Goal: Information Seeking & Learning: Learn about a topic

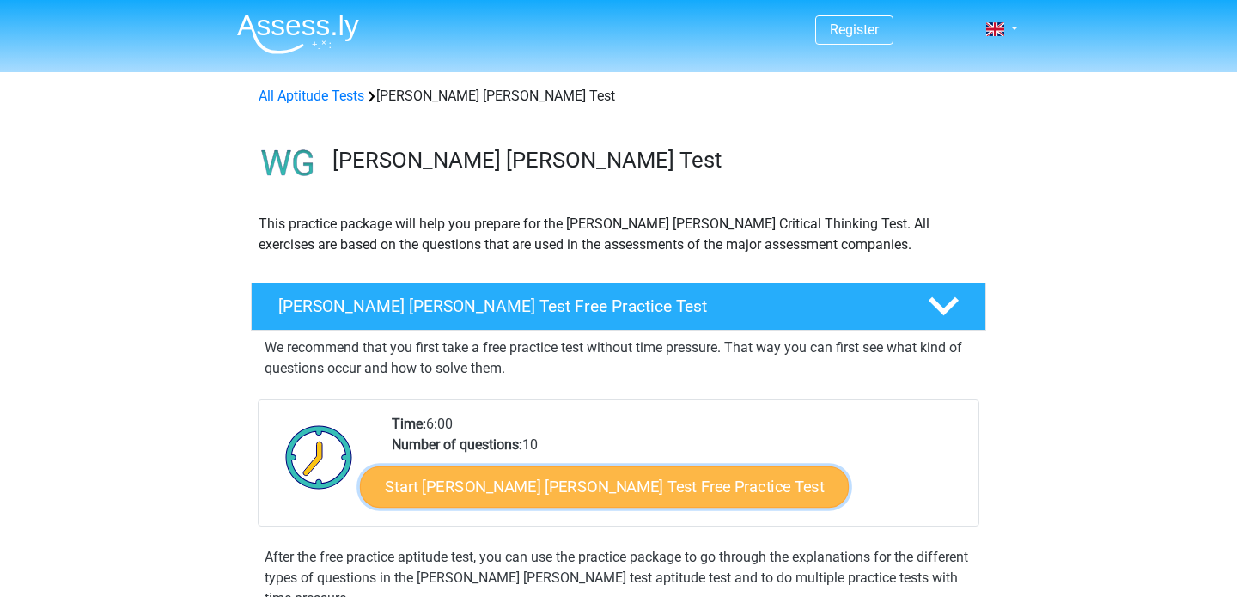
click at [604, 491] on link "Start Watson Glaser Test Free Practice Test" at bounding box center [604, 486] width 489 height 41
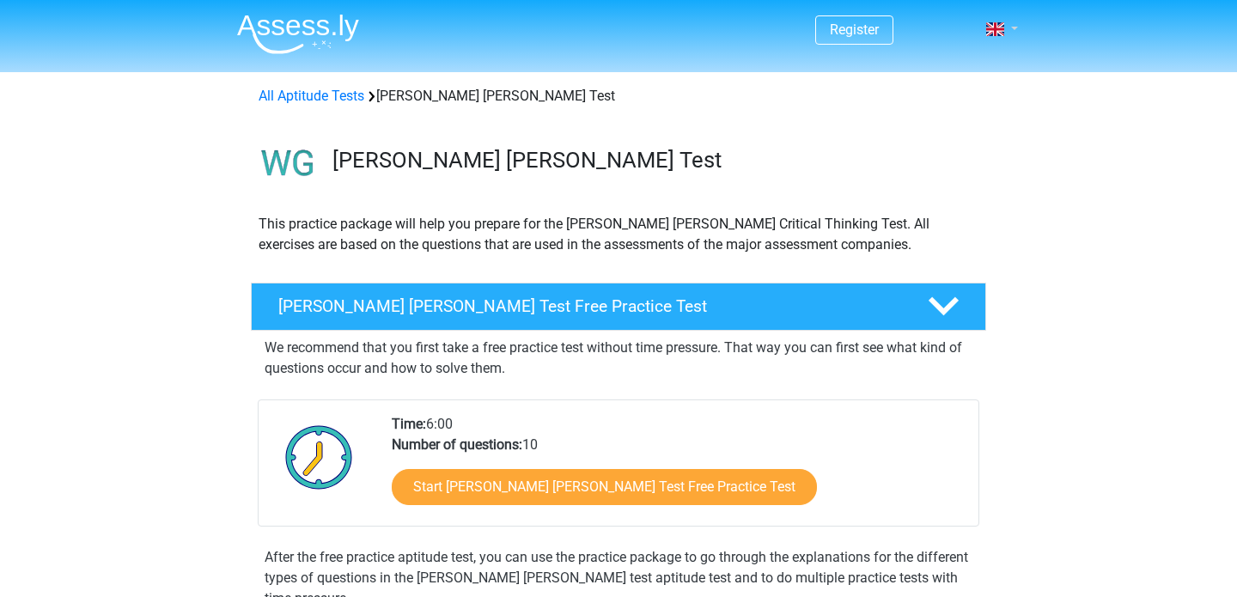
click at [1004, 26] on link at bounding box center [996, 29] width 34 height 21
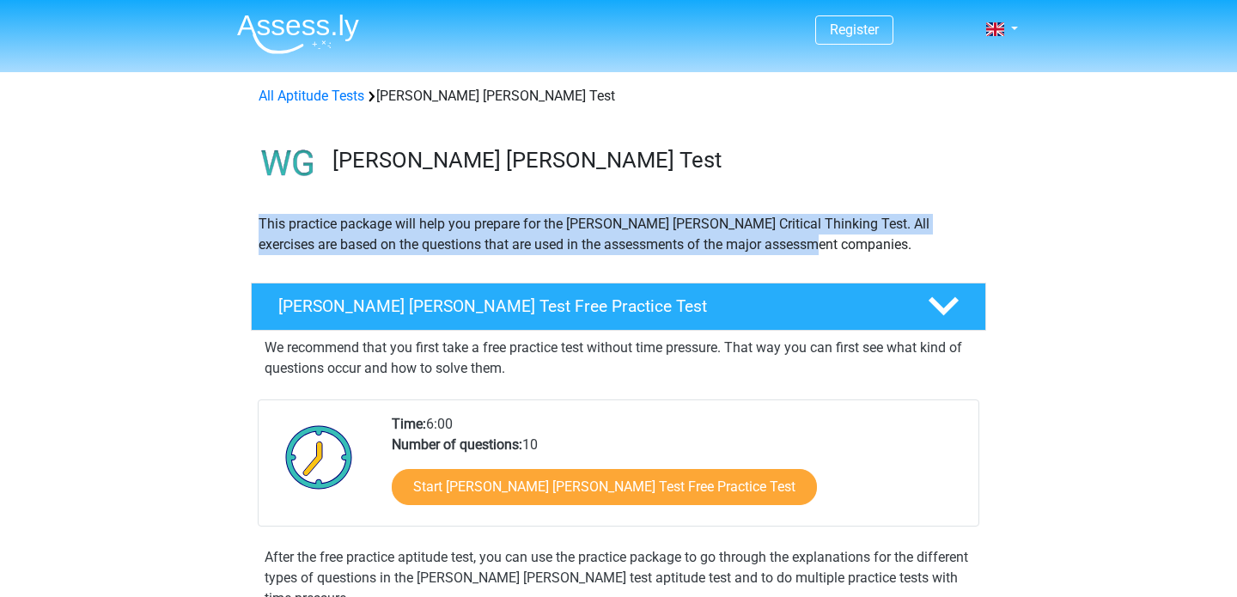
drag, startPoint x: 260, startPoint y: 221, endPoint x: 797, endPoint y: 247, distance: 537.4
click at [797, 249] on p "This practice package will help you prepare for the Watson Glaser Critical Thin…" at bounding box center [618, 234] width 720 height 41
click at [786, 253] on div at bounding box center [786, 253] width 0 height 0
click at [877, 254] on p "This practice package will help you prepare for the Watson Glaser Critical Thin…" at bounding box center [618, 234] width 720 height 41
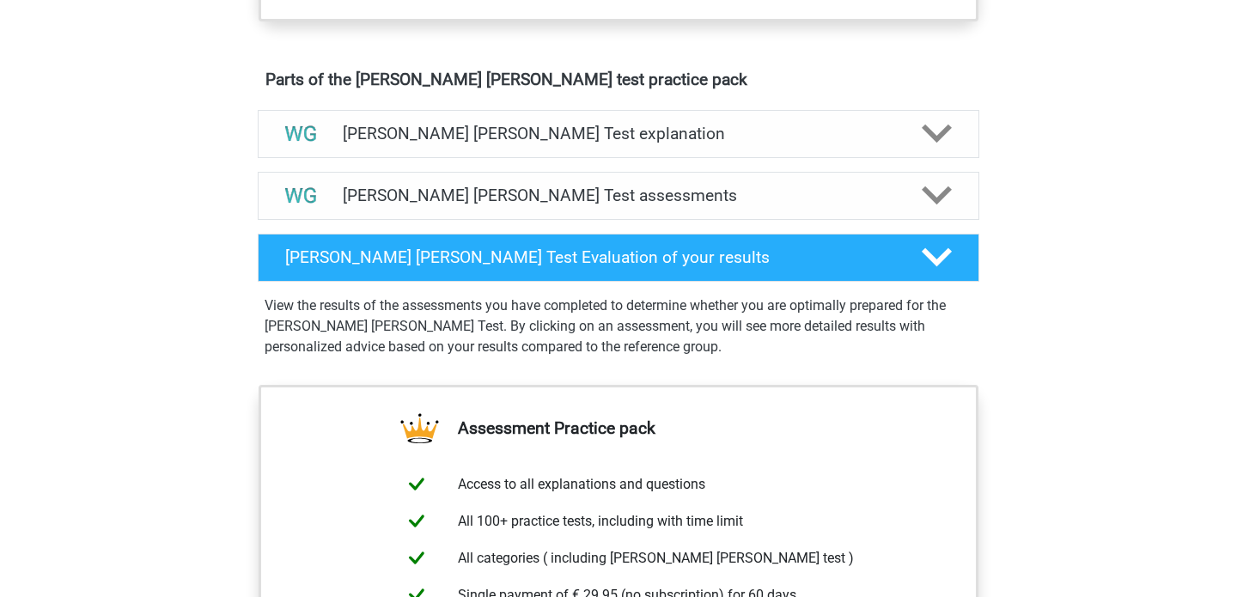
scroll to position [926, 0]
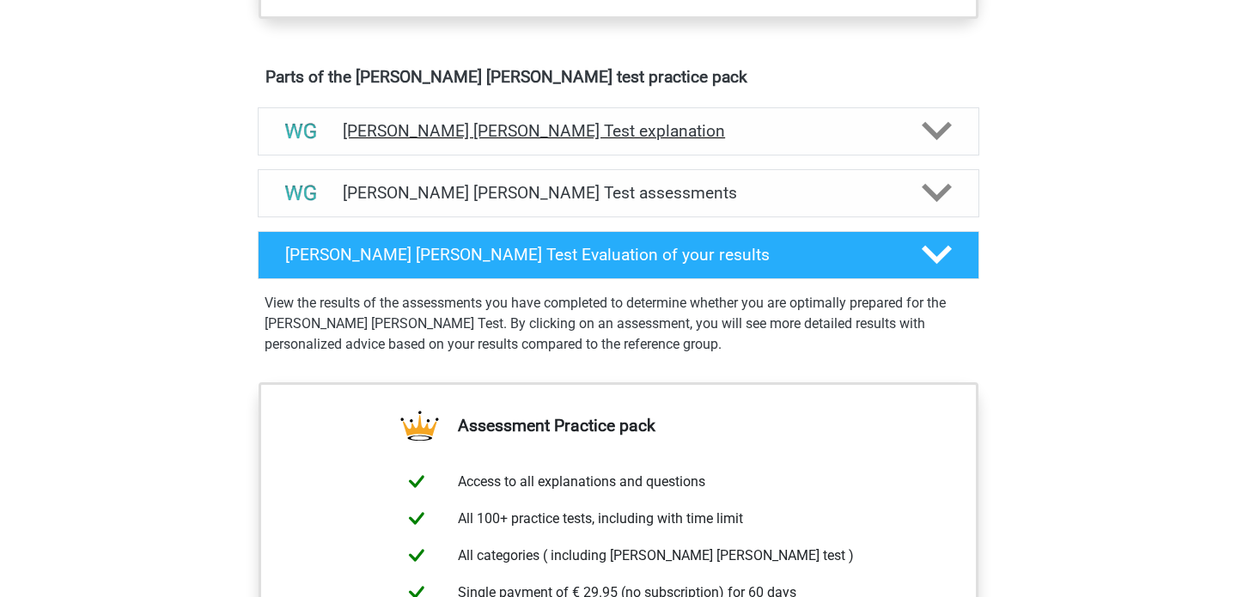
click at [940, 133] on polygon at bounding box center [936, 131] width 30 height 19
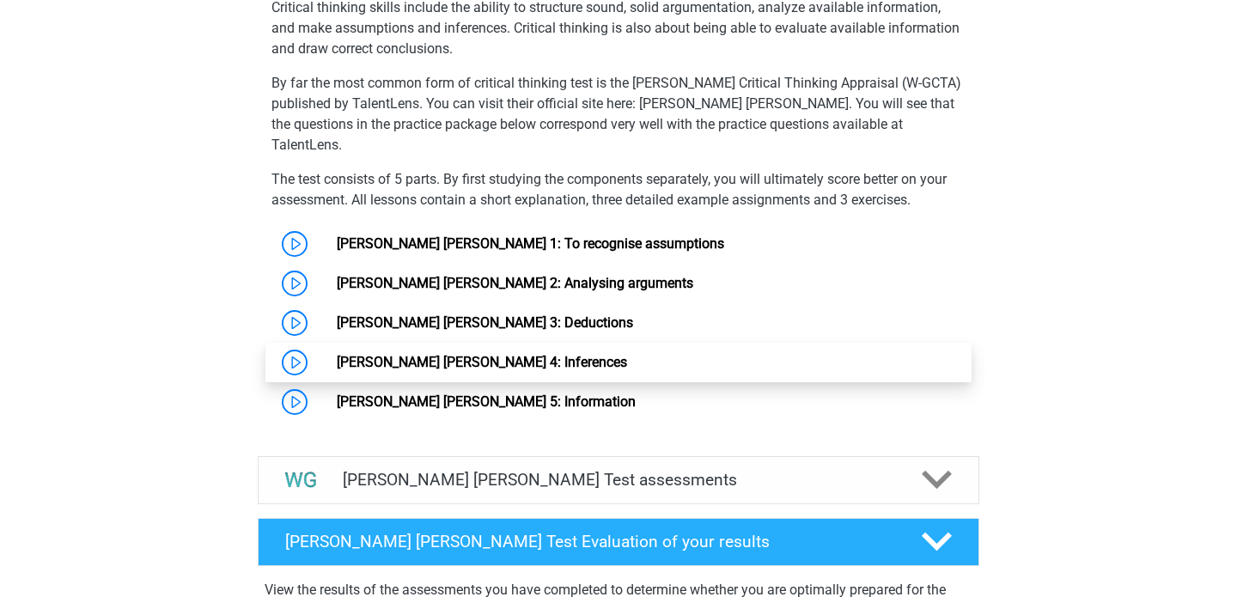
scroll to position [1225, 0]
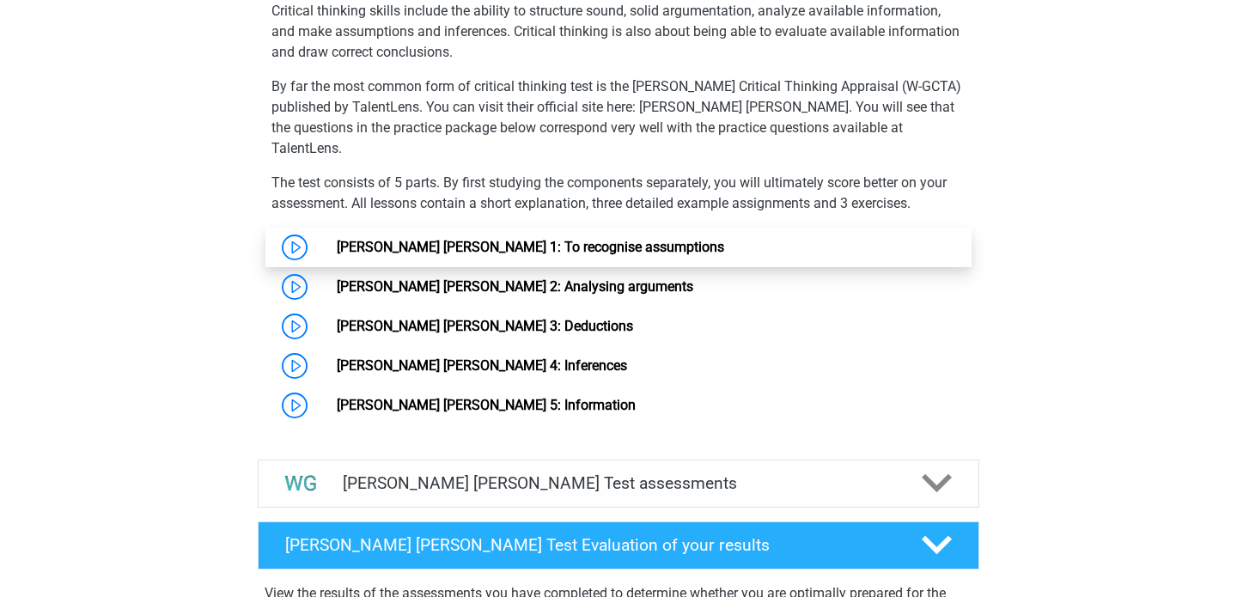
click at [337, 239] on link "[PERSON_NAME] [PERSON_NAME] 1: To recognise assumptions" at bounding box center [530, 247] width 387 height 16
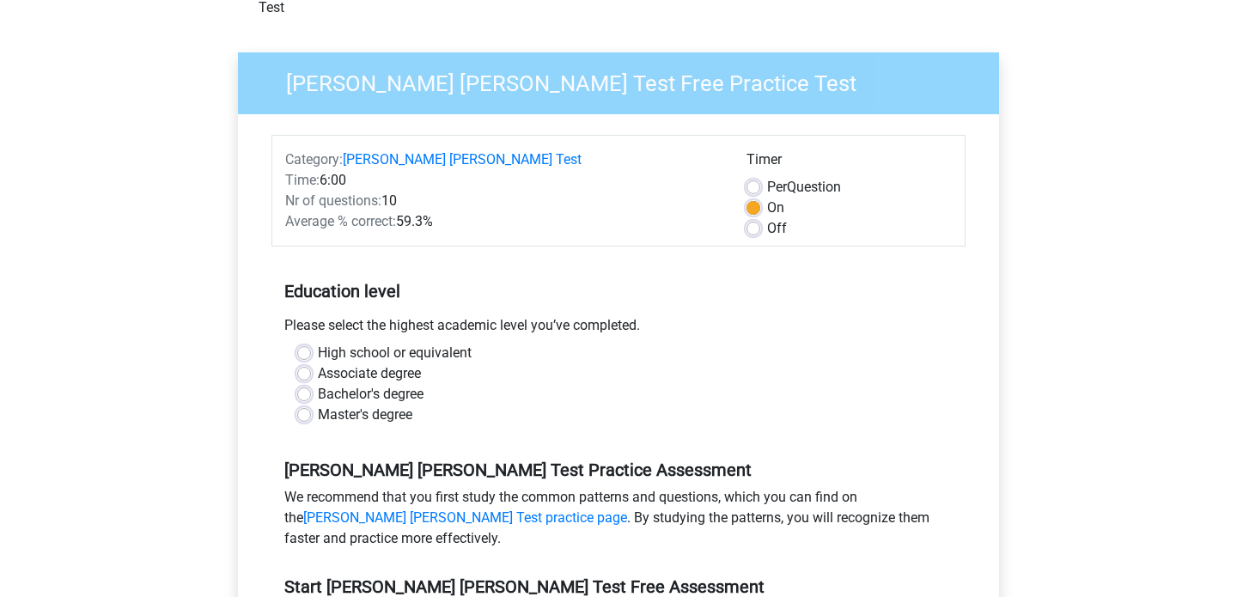
scroll to position [107, 0]
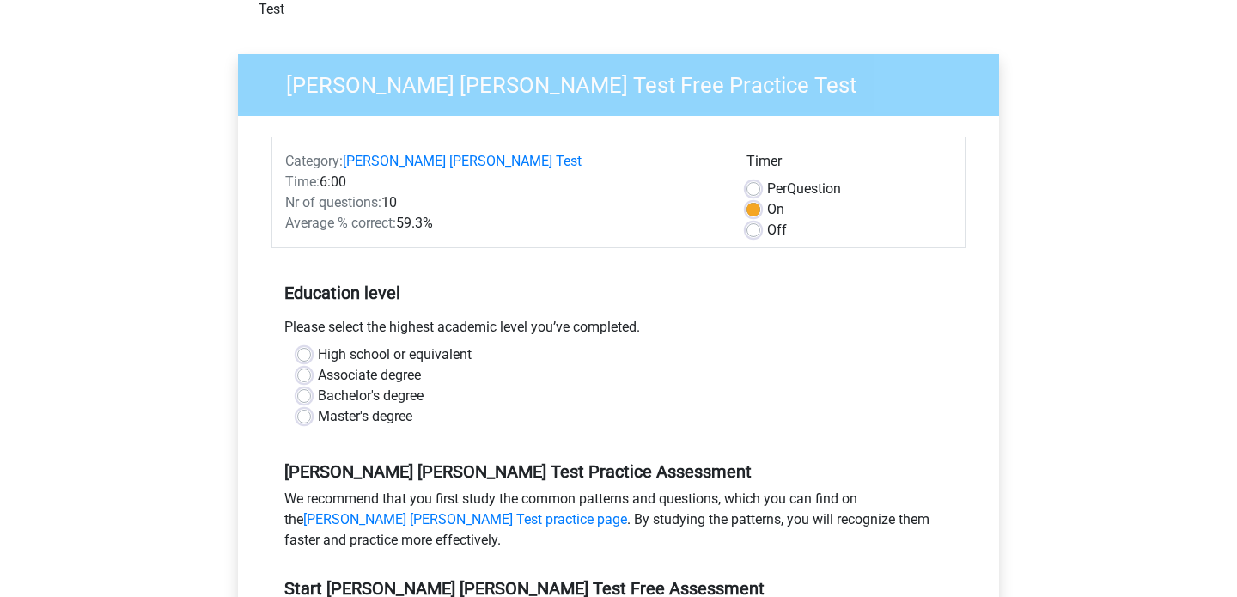
click at [318, 406] on label "Master's degree" at bounding box center [365, 416] width 94 height 21
click at [309, 406] on input "Master's degree" at bounding box center [304, 414] width 14 height 17
radio input "true"
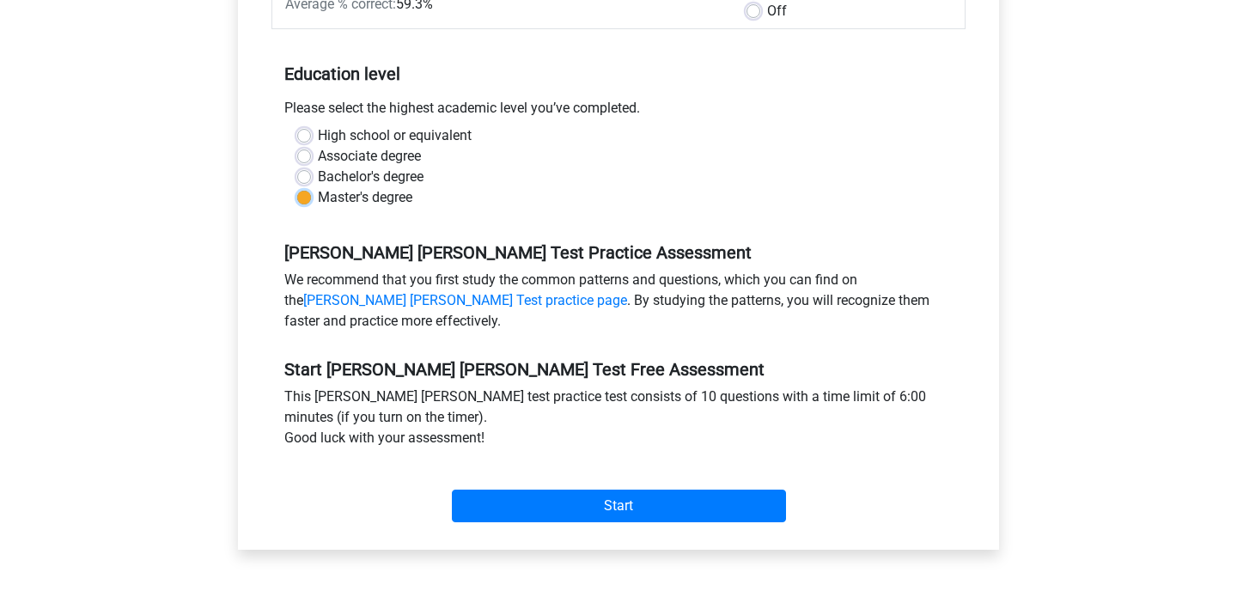
scroll to position [328, 0]
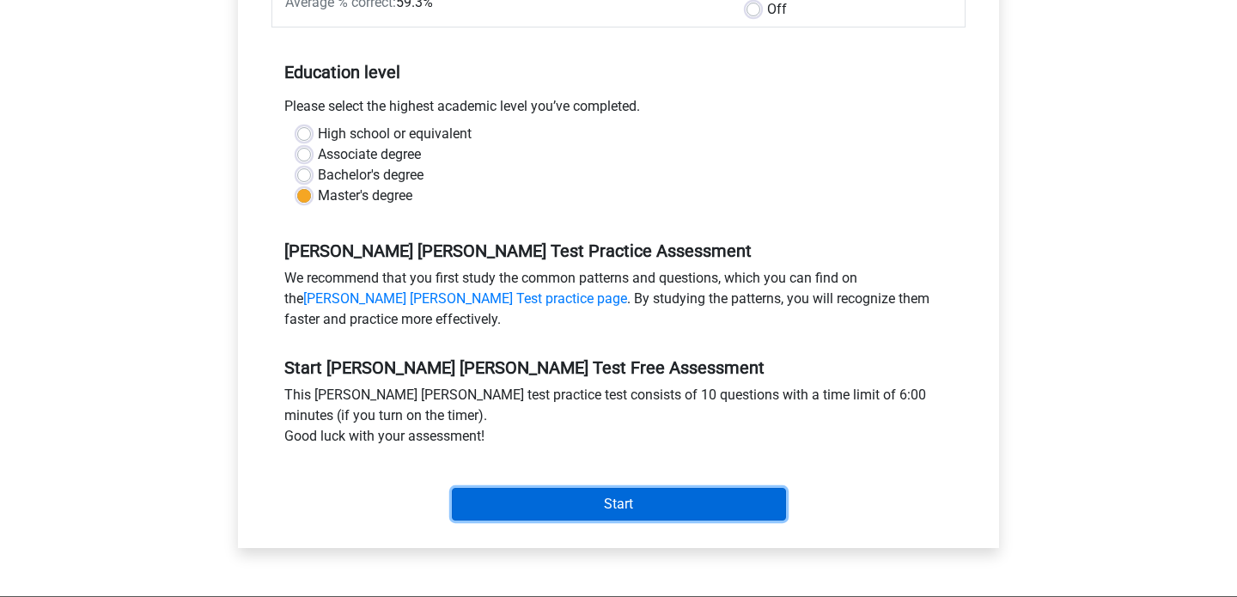
click at [553, 488] on input "Start" at bounding box center [619, 504] width 334 height 33
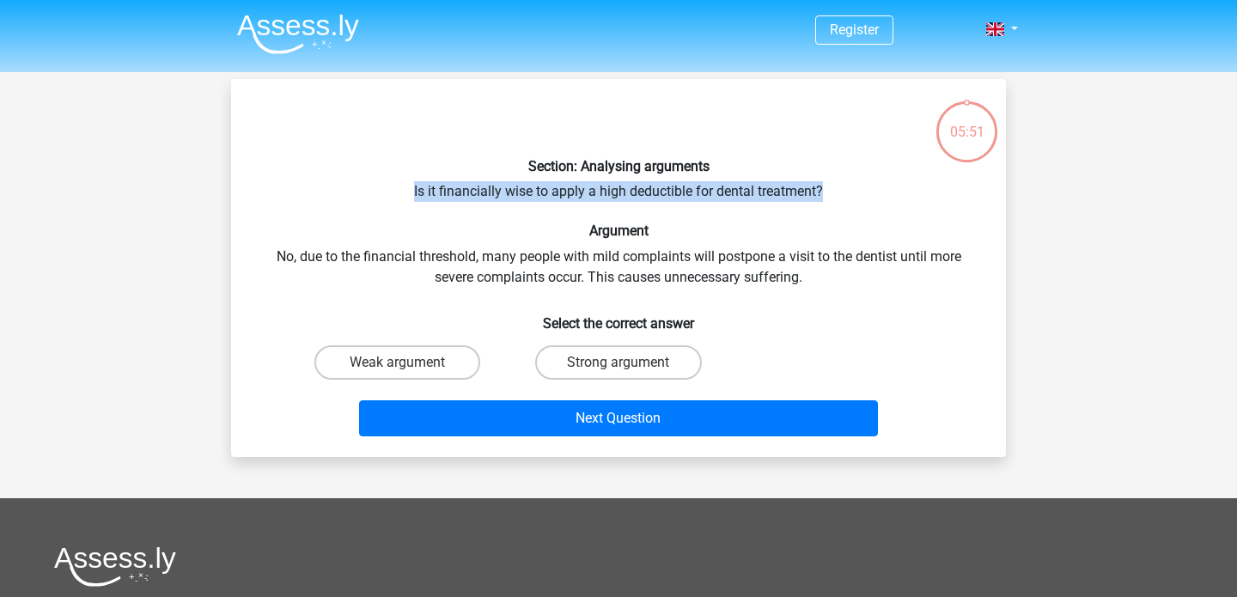
drag, startPoint x: 412, startPoint y: 190, endPoint x: 901, endPoint y: 189, distance: 488.7
click at [902, 192] on div "Section: Analysing arguments Is it financially wise to apply a high deductible …" at bounding box center [618, 268] width 761 height 350
click at [891, 201] on div at bounding box center [891, 201] width 0 height 0
click at [904, 200] on div "Section: Analysing arguments Is it financially wise to apply a high deductible …" at bounding box center [618, 268] width 761 height 350
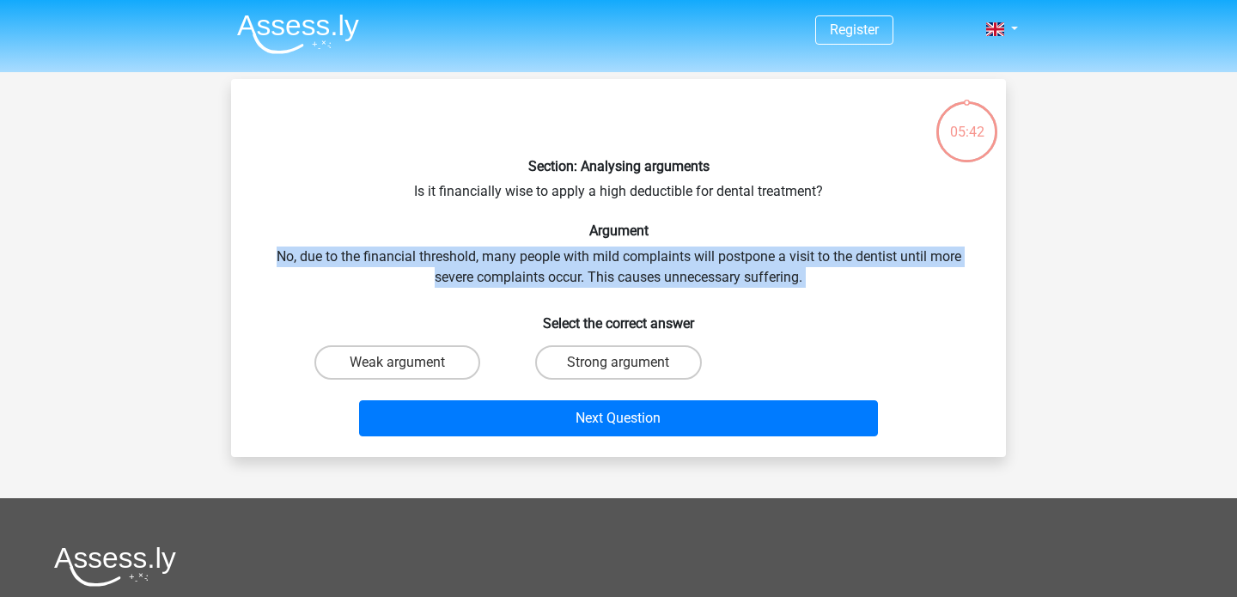
drag, startPoint x: 274, startPoint y: 252, endPoint x: 803, endPoint y: 288, distance: 530.2
click at [803, 290] on div "Section: Analysing arguments Is it financially wise to apply a high deductible …" at bounding box center [618, 268] width 761 height 350
click at [792, 286] on div at bounding box center [792, 286] width 0 height 0
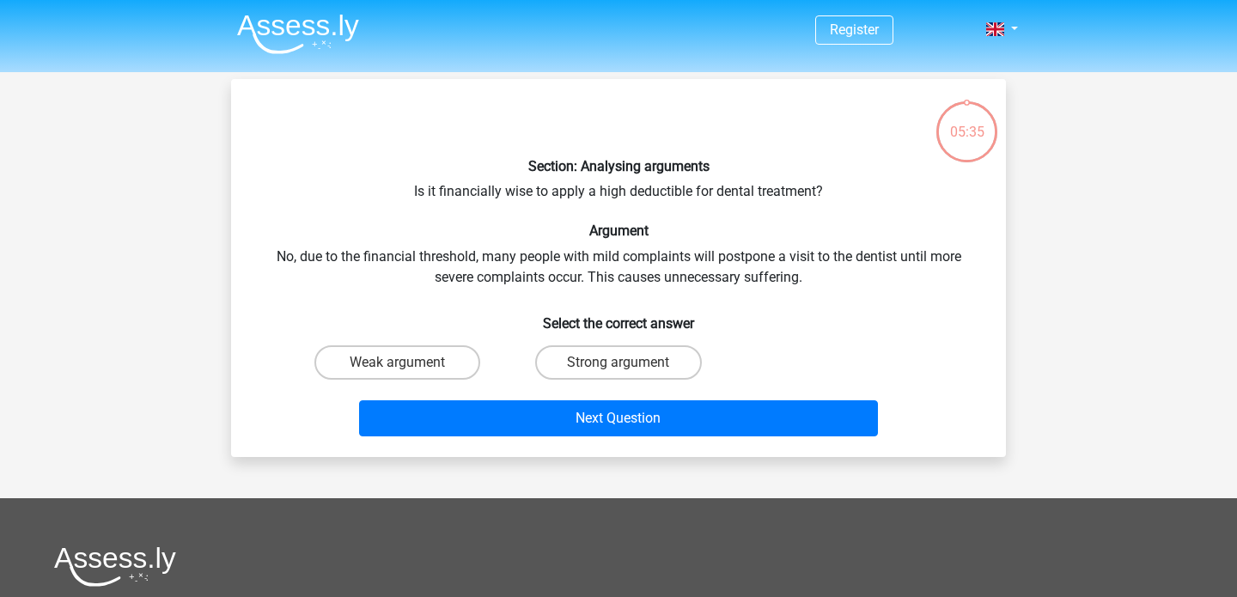
click at [879, 321] on h6 "Select the correct answer" at bounding box center [618, 316] width 720 height 30
click at [597, 358] on label "Strong argument" at bounding box center [618, 362] width 166 height 34
click at [618, 362] on input "Strong argument" at bounding box center [623, 367] width 11 height 11
radio input "true"
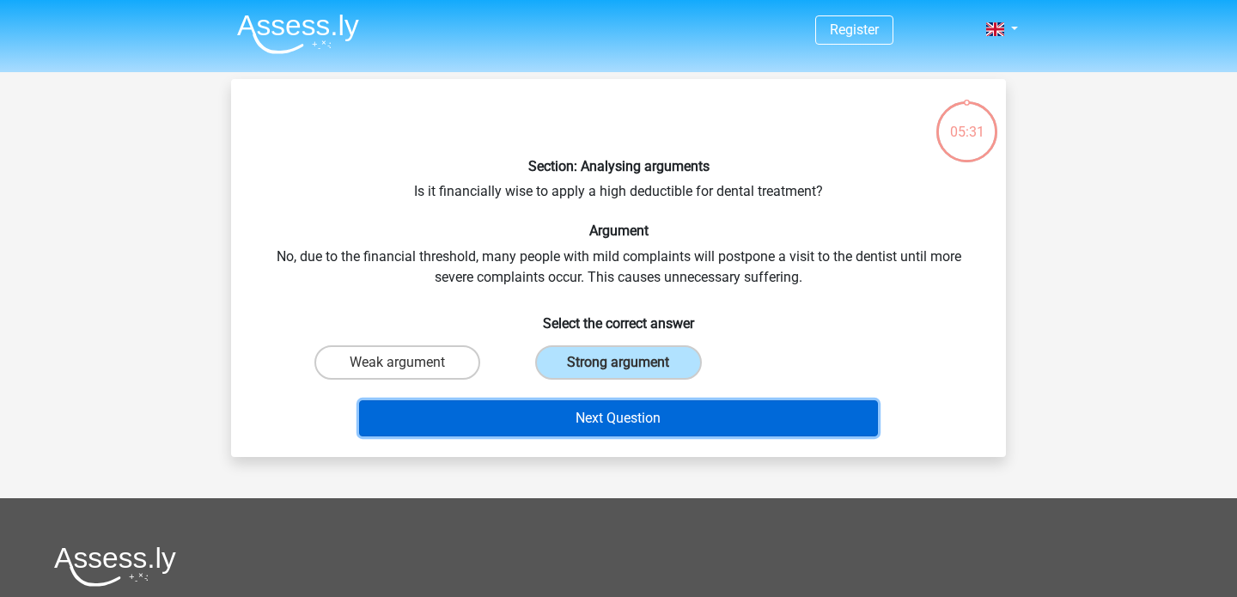
click at [581, 427] on button "Next Question" at bounding box center [619, 418] width 520 height 36
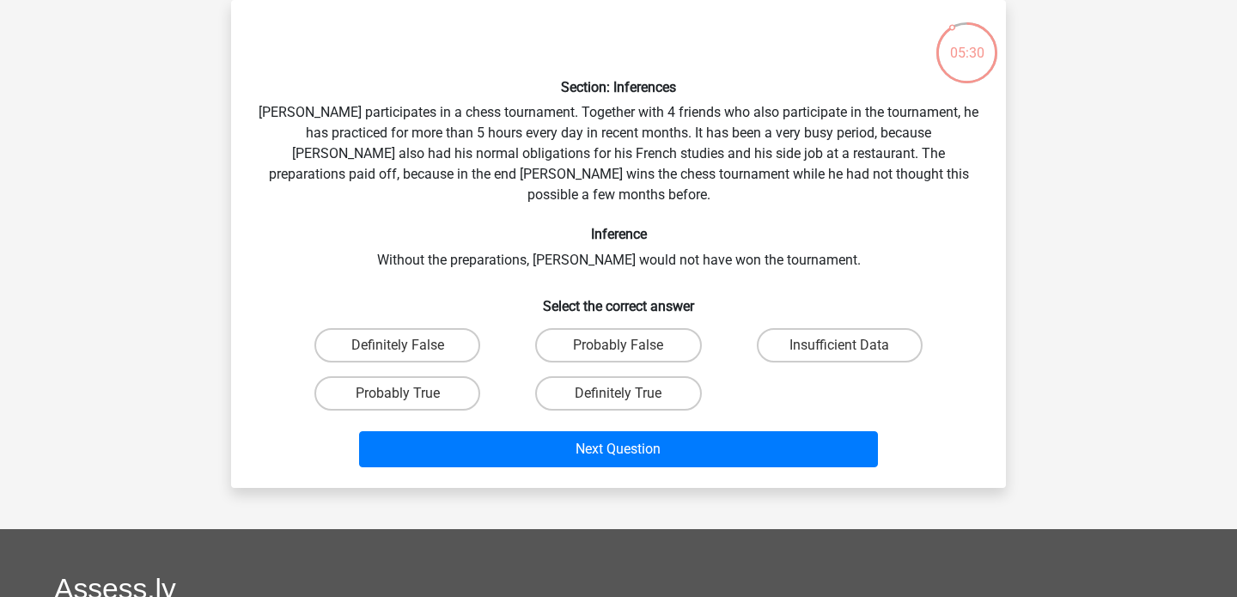
scroll to position [55, 0]
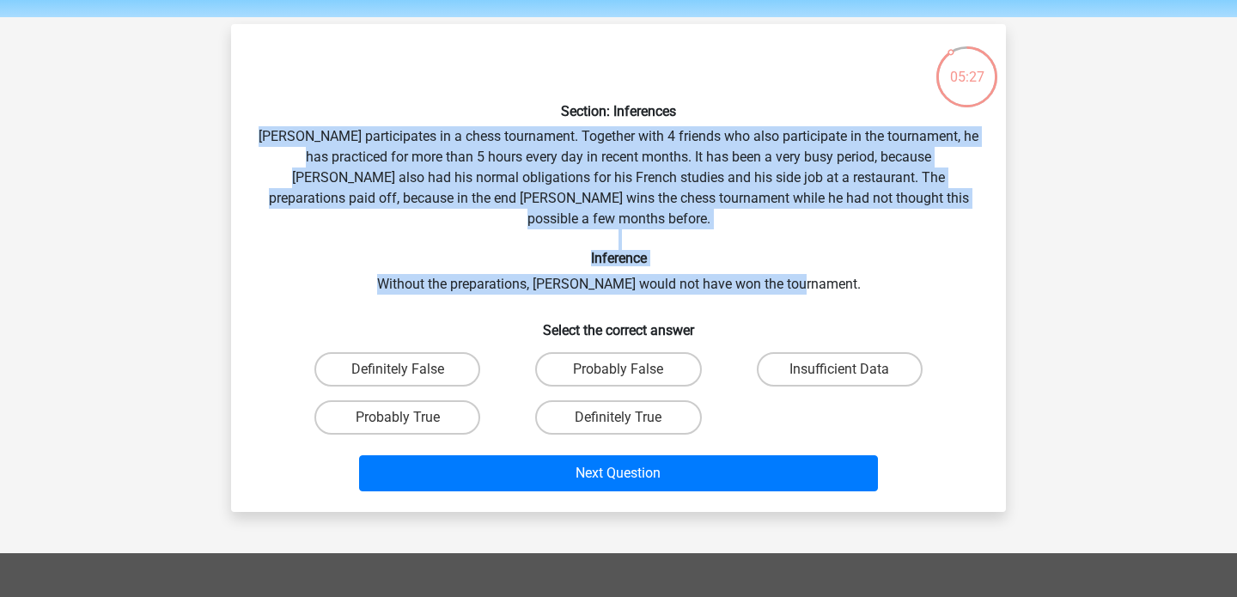
drag, startPoint x: 274, startPoint y: 132, endPoint x: 924, endPoint y: 256, distance: 661.8
click at [924, 264] on div "Section: Inferences Pablo participates in a chess tournament. Together with 4 f…" at bounding box center [618, 268] width 761 height 460
click at [642, 400] on label "Definitely True" at bounding box center [618, 417] width 166 height 34
click at [629, 417] on input "Definitely True" at bounding box center [623, 422] width 11 height 11
radio input "true"
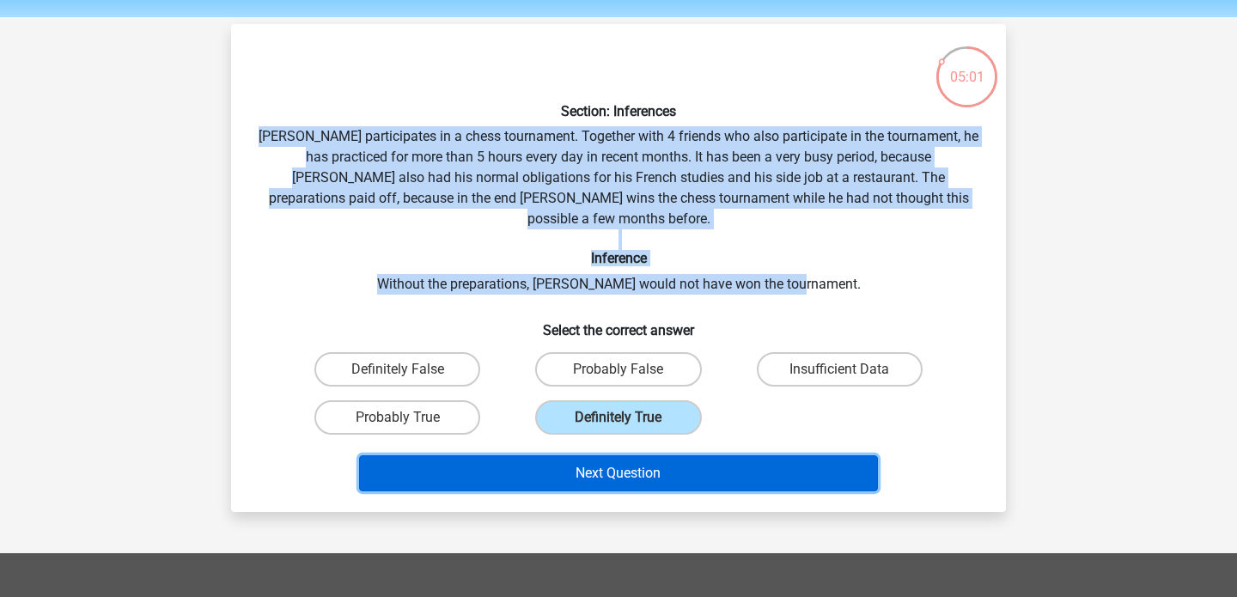
click at [617, 463] on button "Next Question" at bounding box center [619, 473] width 520 height 36
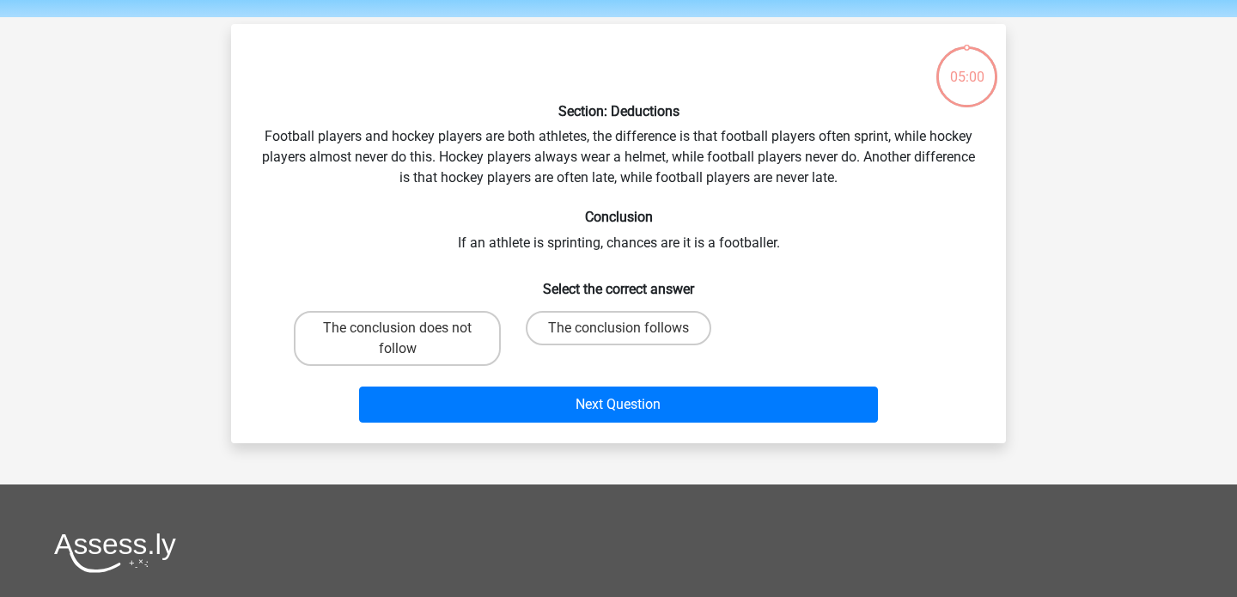
scroll to position [79, 0]
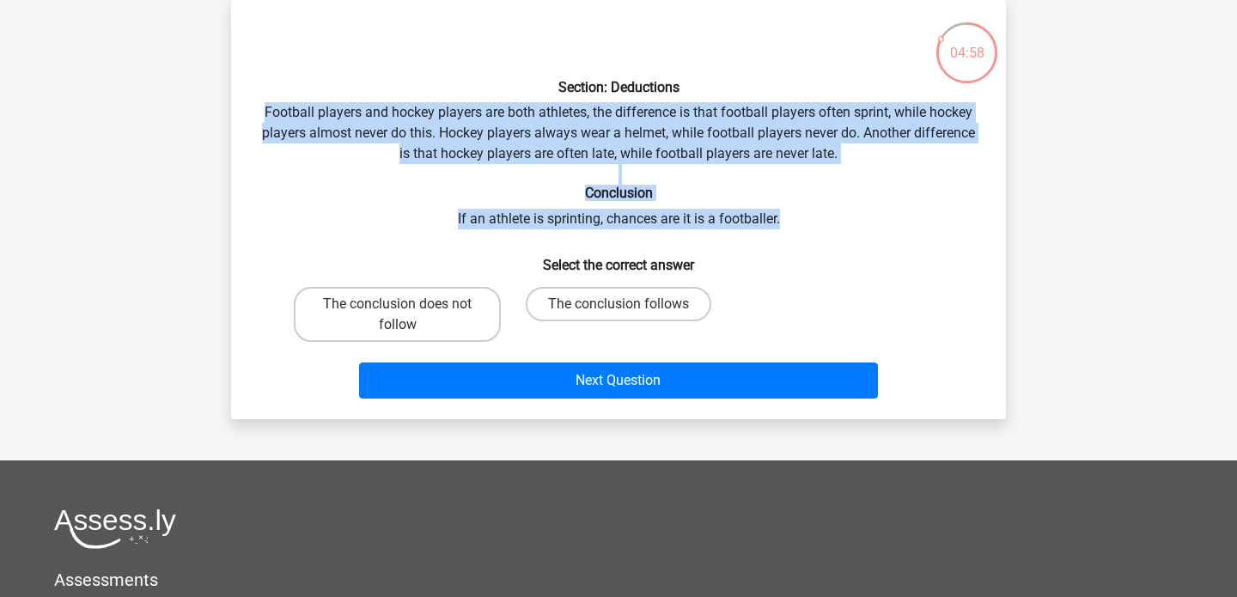
drag, startPoint x: 262, startPoint y: 113, endPoint x: 828, endPoint y: 215, distance: 575.1
click at [831, 221] on div "Section: Deductions Football players and hockey players are both athletes, the …" at bounding box center [618, 210] width 761 height 392
click at [405, 309] on input "The conclusion does not follow" at bounding box center [403, 309] width 11 height 11
radio input "true"
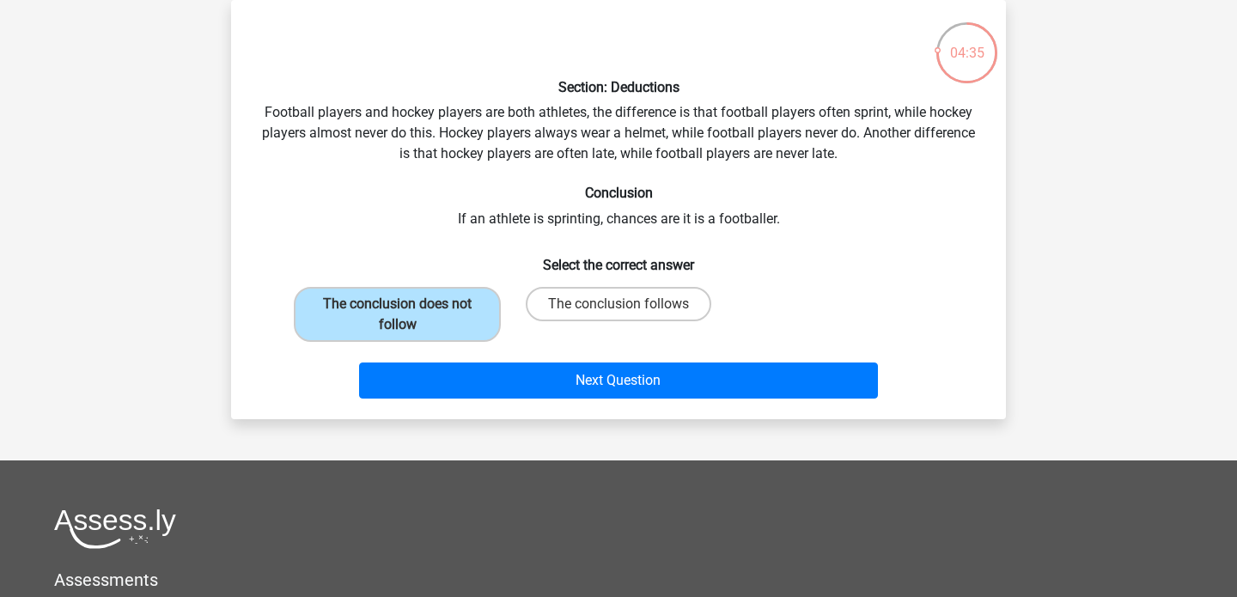
click at [575, 398] on div "Next Question" at bounding box center [618, 383] width 663 height 43
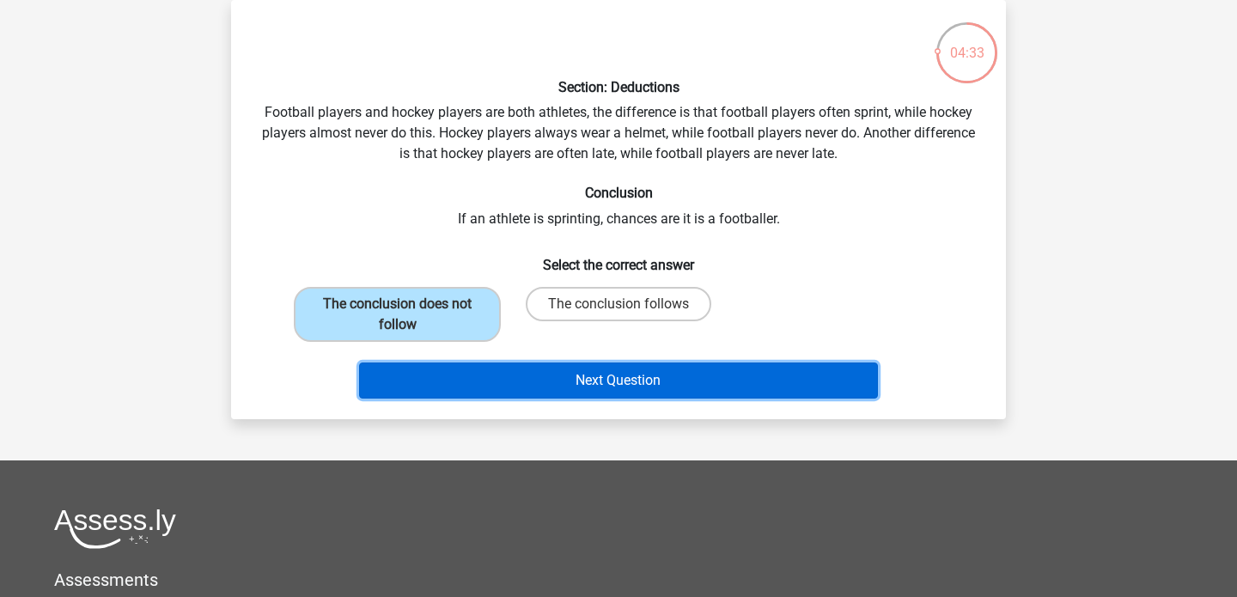
click at [597, 387] on button "Next Question" at bounding box center [619, 380] width 520 height 36
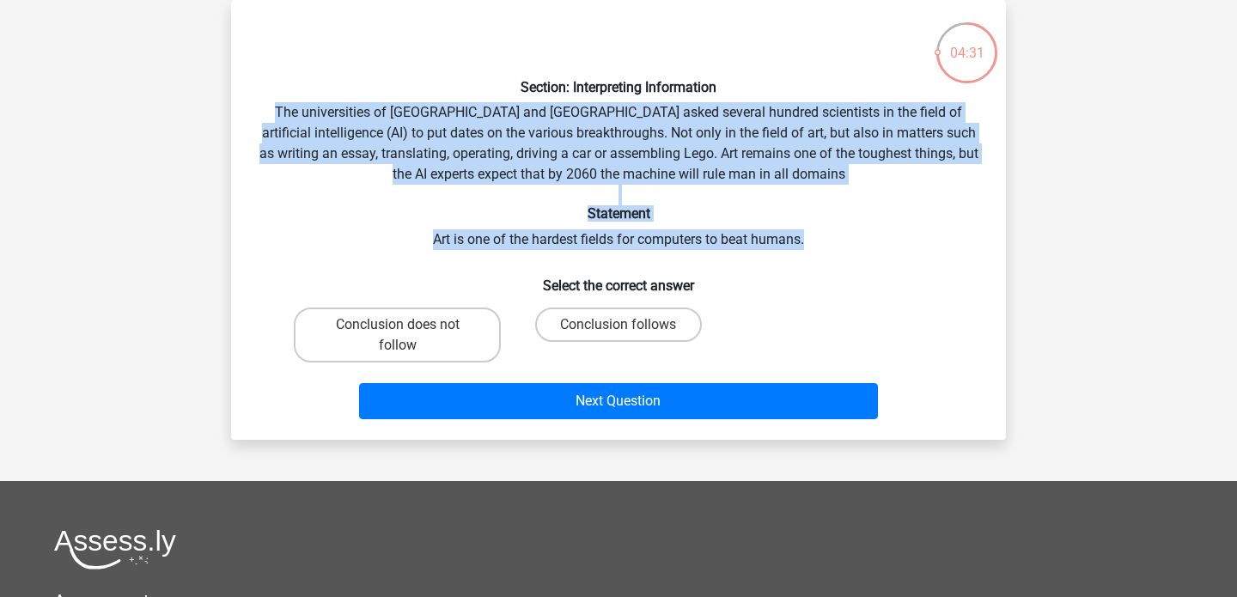
drag, startPoint x: 275, startPoint y: 108, endPoint x: 882, endPoint y: 228, distance: 618.8
click at [882, 234] on div "Section: Interpreting Information The universities of Oxford and Yale asked sev…" at bounding box center [618, 220] width 761 height 412
click at [440, 340] on label "Conclusion does not follow" at bounding box center [397, 334] width 207 height 55
click at [409, 336] on input "Conclusion does not follow" at bounding box center [403, 330] width 11 height 11
radio input "true"
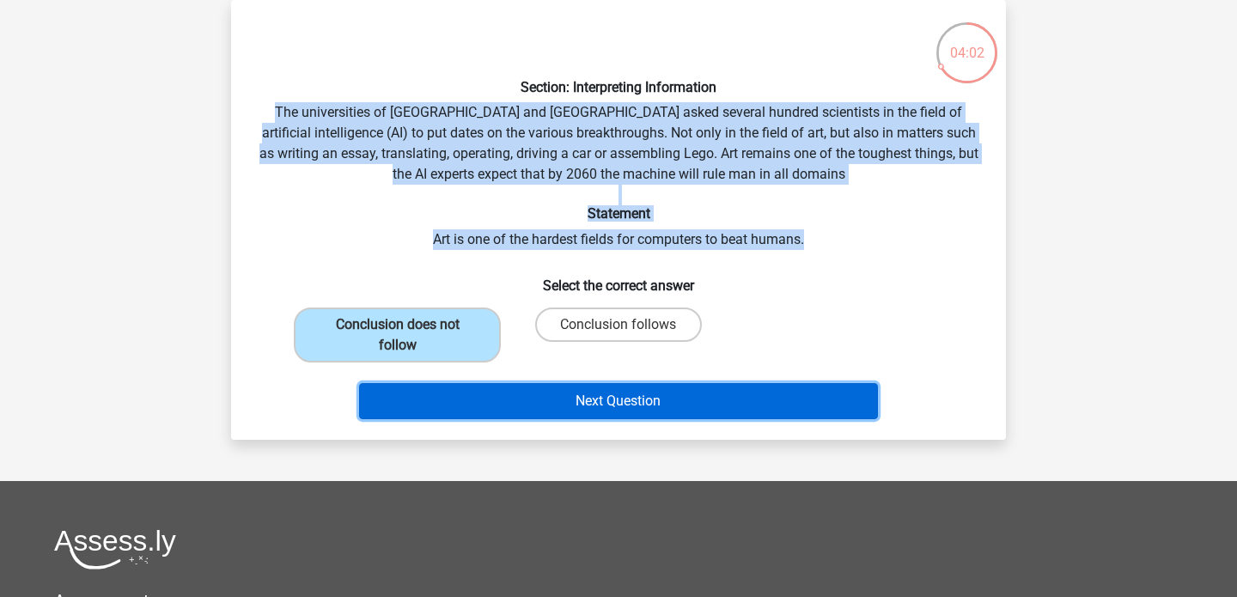
click at [533, 414] on button "Next Question" at bounding box center [619, 401] width 520 height 36
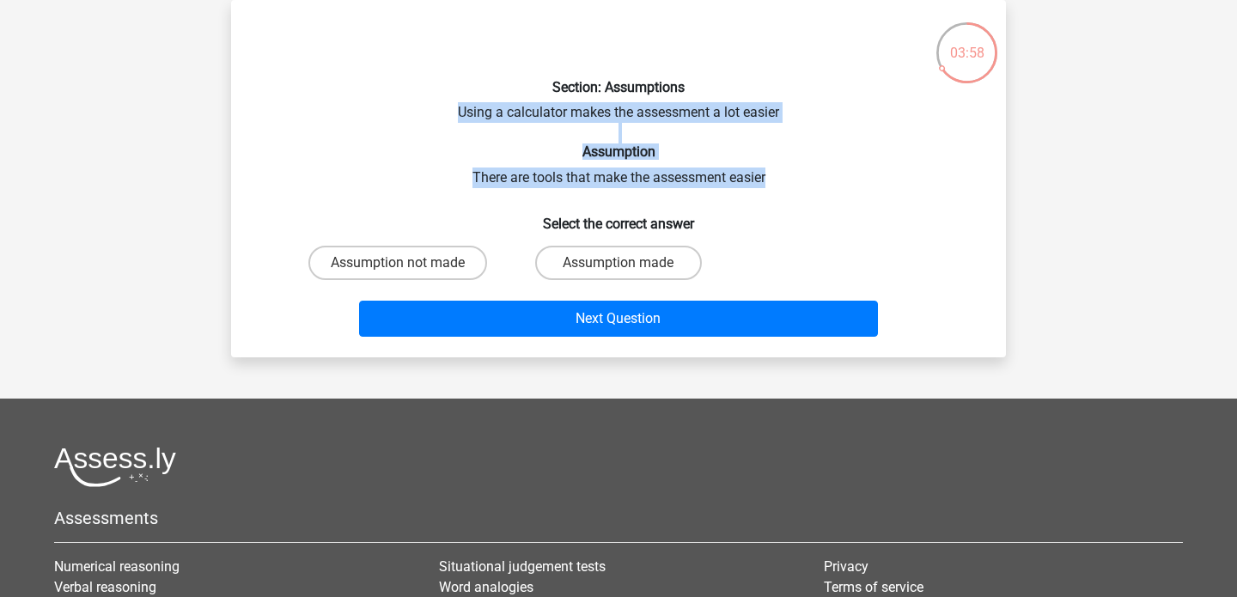
drag, startPoint x: 455, startPoint y: 105, endPoint x: 803, endPoint y: 181, distance: 356.1
click at [802, 181] on div "Section: Assumptions Using a calculator makes the assessment a lot easier Assum…" at bounding box center [618, 179] width 761 height 330
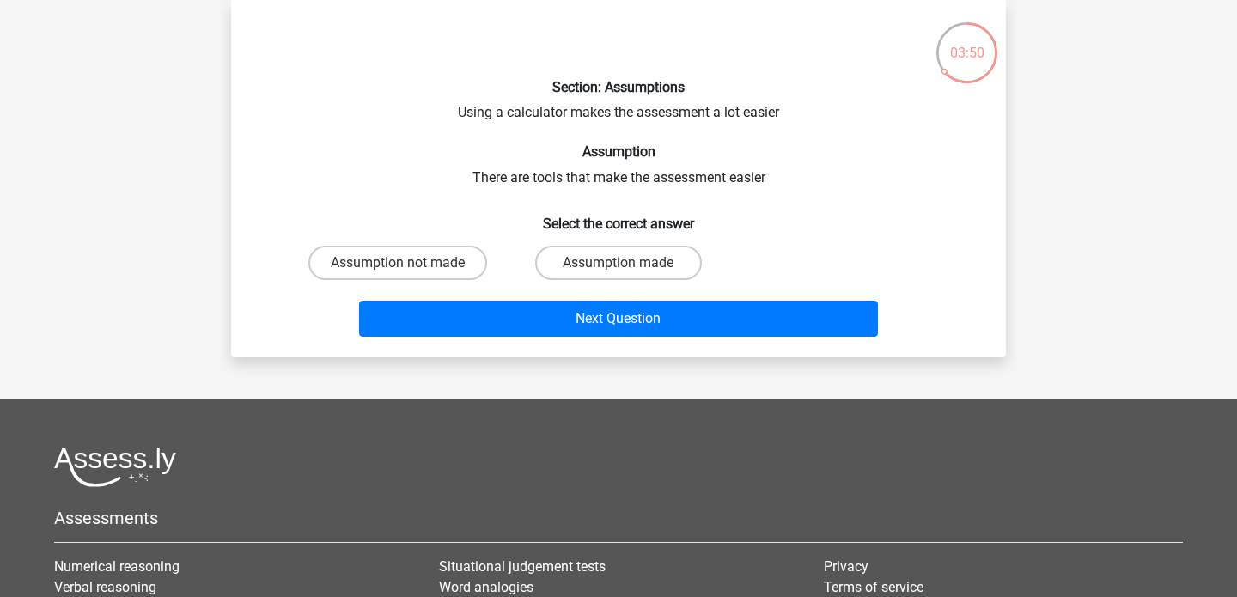
click at [644, 86] on h6 "Section: Assumptions" at bounding box center [618, 87] width 720 height 16
click at [644, 87] on h6 "Section: Assumptions" at bounding box center [618, 87] width 720 height 16
click at [633, 55] on div at bounding box center [633, 55] width 0 height 0
click at [727, 70] on div "Section: Assumptions Using a calculator makes the assessment a lot easier Assum…" at bounding box center [618, 179] width 761 height 330
click at [658, 113] on div "Section: Assumptions Using a calculator makes the assessment a lot easier Assum…" at bounding box center [618, 179] width 761 height 330
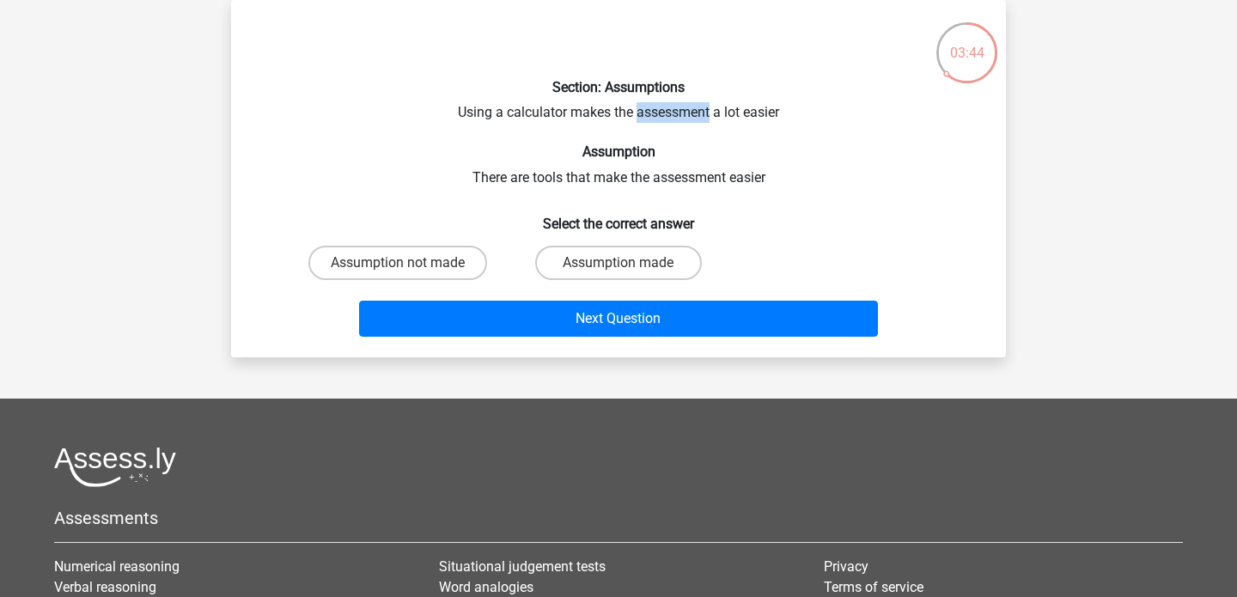
click at [658, 113] on div "Section: Assumptions Using a calculator makes the assessment a lot easier Assum…" at bounding box center [618, 179] width 761 height 330
click at [647, 122] on div at bounding box center [647, 122] width 0 height 0
click at [771, 82] on h6 "Section: Assumptions" at bounding box center [618, 87] width 720 height 16
click at [605, 265] on label "Assumption made" at bounding box center [618, 263] width 166 height 34
click at [618, 265] on input "Assumption made" at bounding box center [623, 268] width 11 height 11
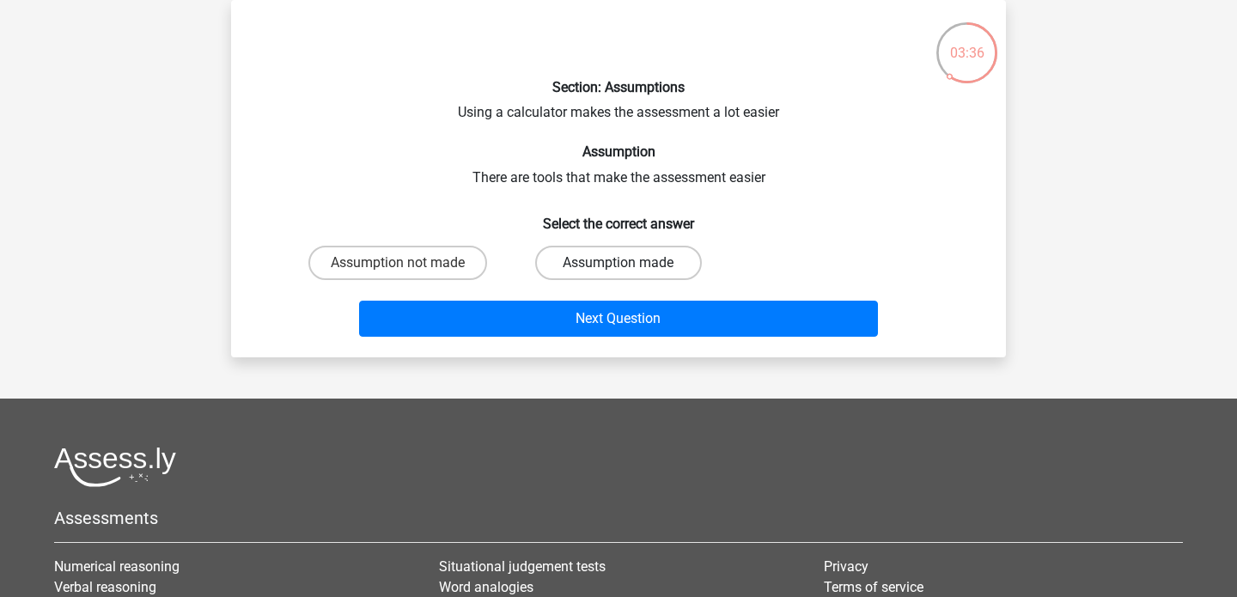
radio input "true"
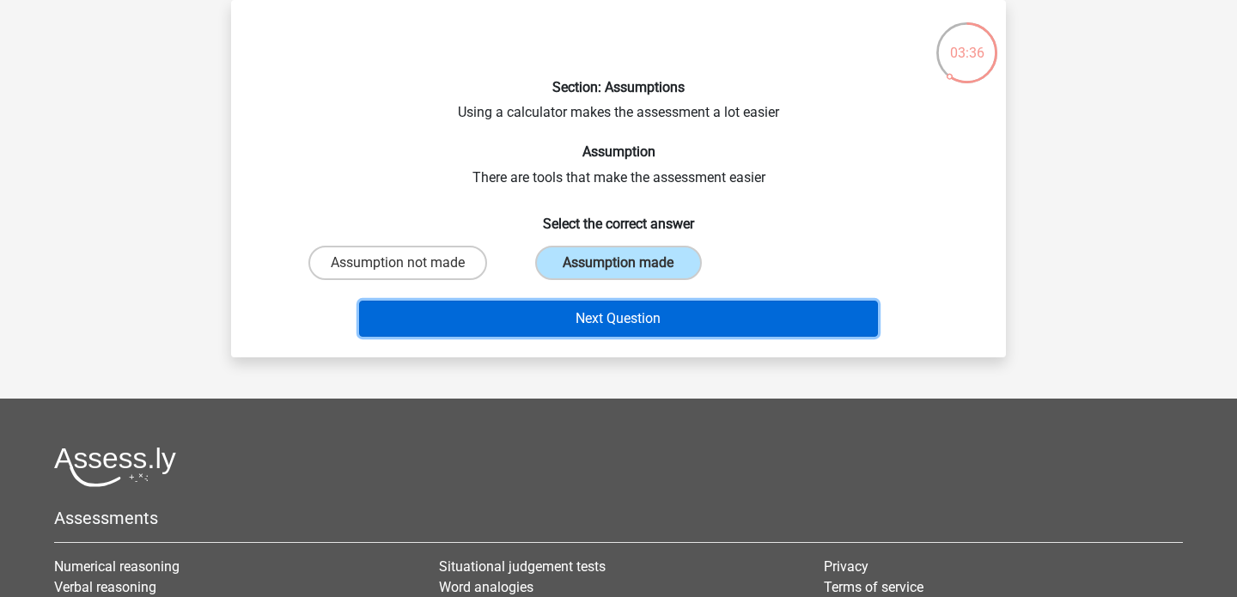
click at [600, 328] on button "Next Question" at bounding box center [619, 319] width 520 height 36
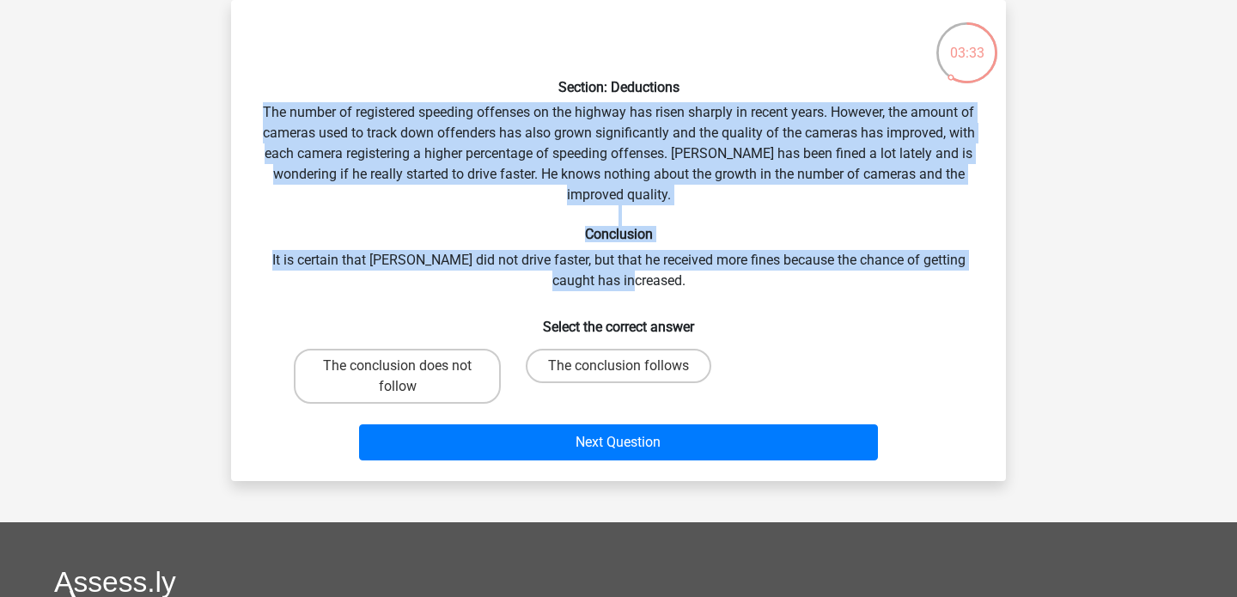
drag, startPoint x: 260, startPoint y: 103, endPoint x: 664, endPoint y: 277, distance: 439.3
click at [664, 277] on div "Section: Deductions The number of registered speeding offenses on the highway h…" at bounding box center [618, 240] width 761 height 453
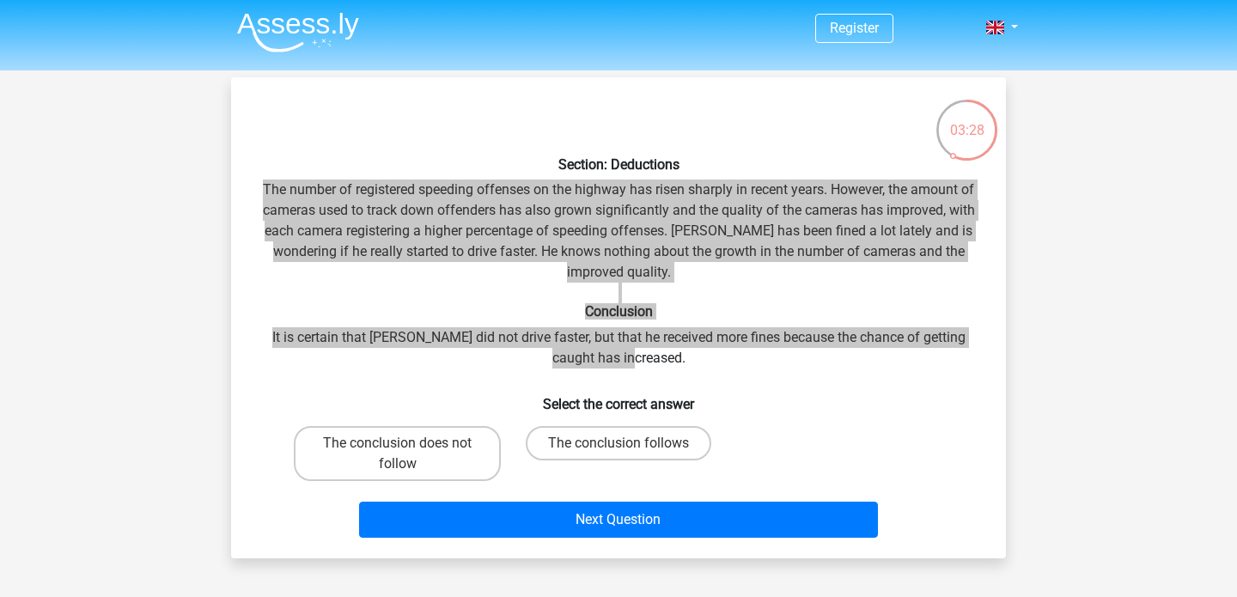
scroll to position [5, 0]
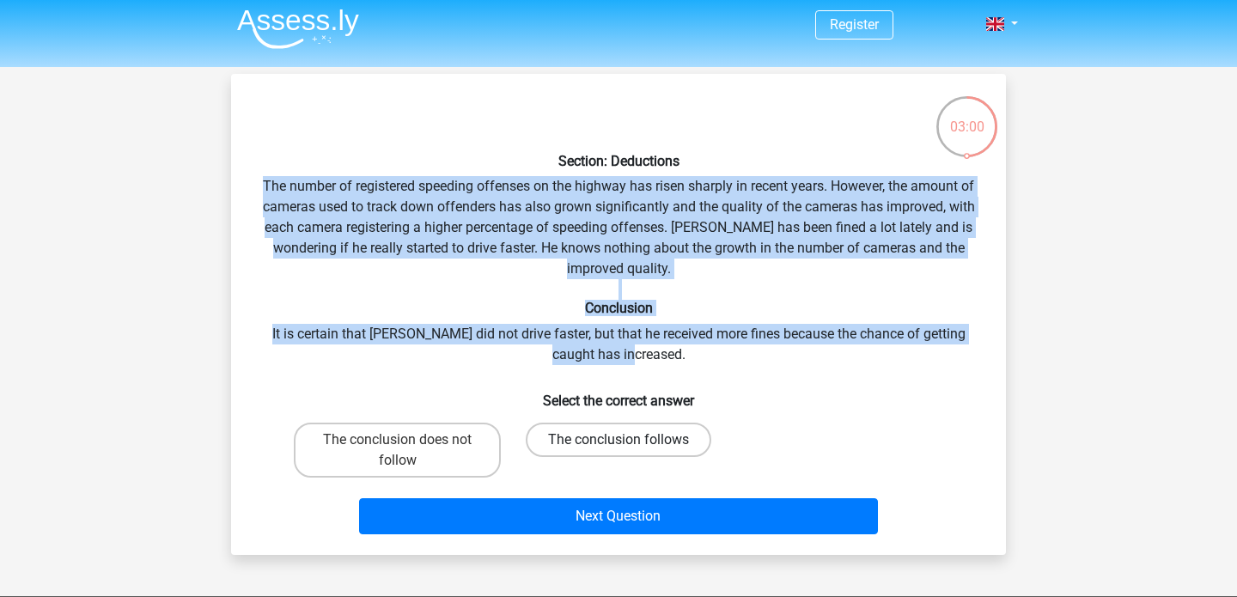
click at [648, 443] on label "The conclusion follows" at bounding box center [618, 440] width 185 height 34
click at [629, 443] on input "The conclusion follows" at bounding box center [623, 445] width 11 height 11
radio input "true"
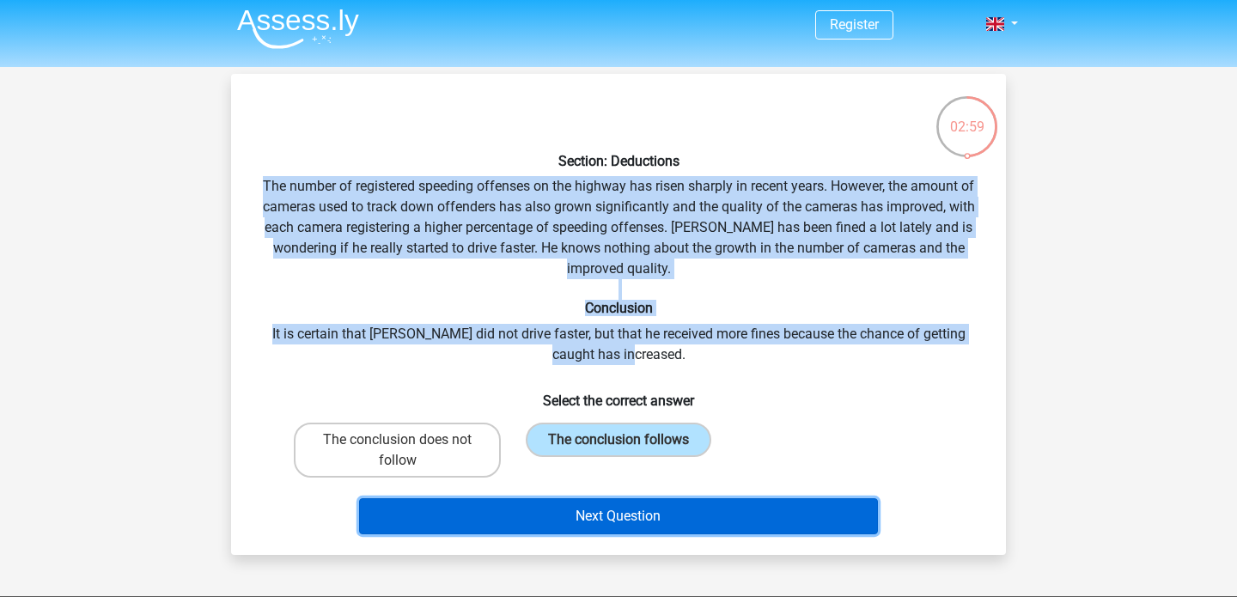
click at [647, 526] on button "Next Question" at bounding box center [619, 516] width 520 height 36
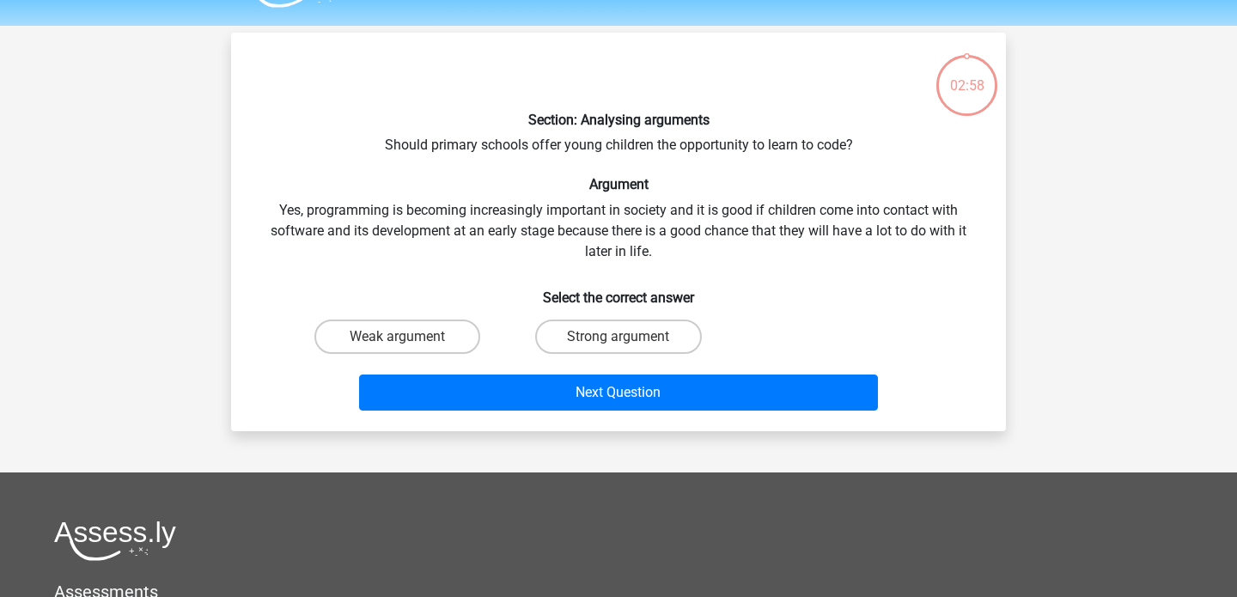
scroll to position [79, 0]
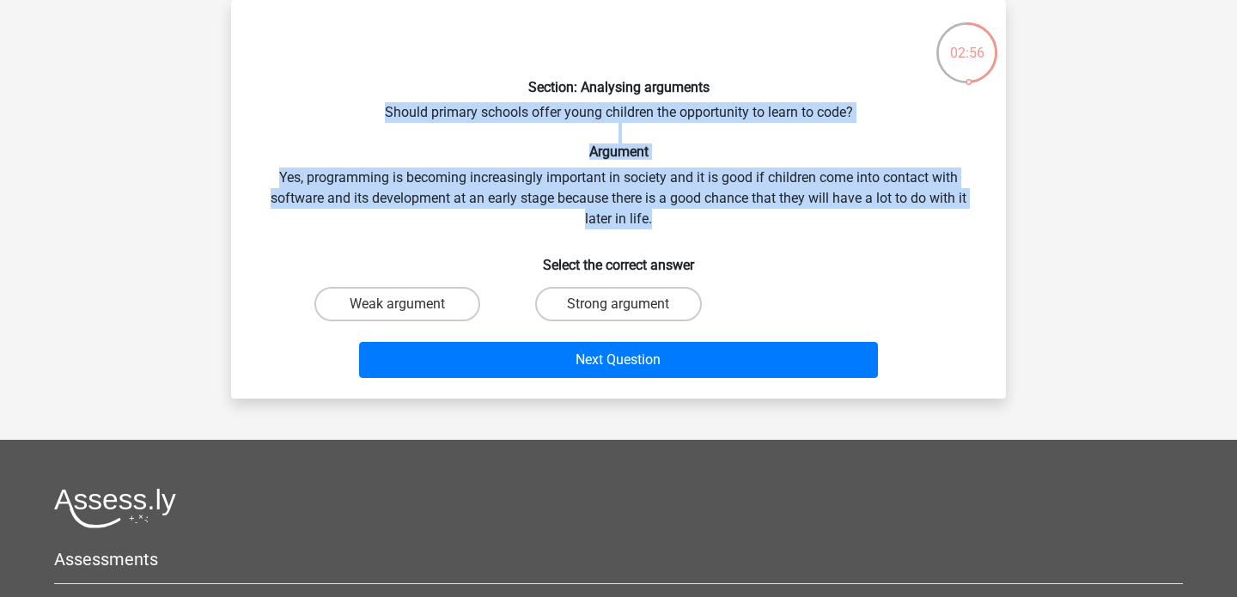
drag, startPoint x: 381, startPoint y: 107, endPoint x: 663, endPoint y: 214, distance: 301.1
click at [663, 216] on div "Section: Analysing arguments Should primary schools offer young children the op…" at bounding box center [618, 199] width 761 height 371
click at [435, 298] on label "Weak argument" at bounding box center [397, 304] width 166 height 34
click at [409, 304] on input "Weak argument" at bounding box center [403, 309] width 11 height 11
radio input "true"
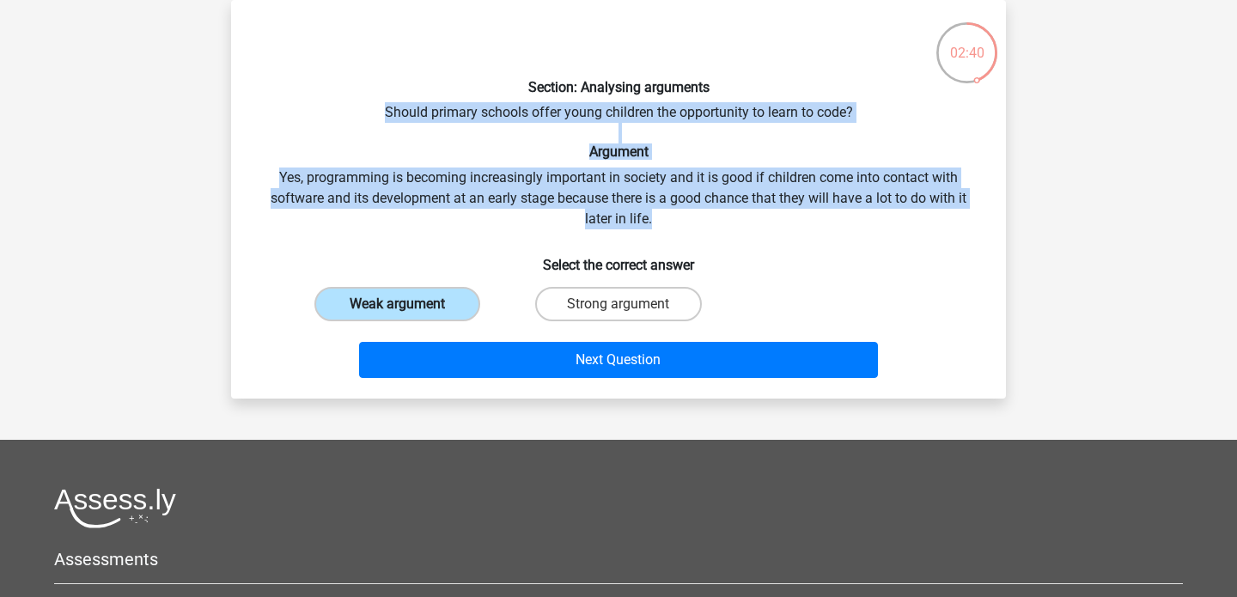
click at [435, 298] on label "Weak argument" at bounding box center [397, 304] width 166 height 34
click at [409, 304] on input "Weak argument" at bounding box center [403, 309] width 11 height 11
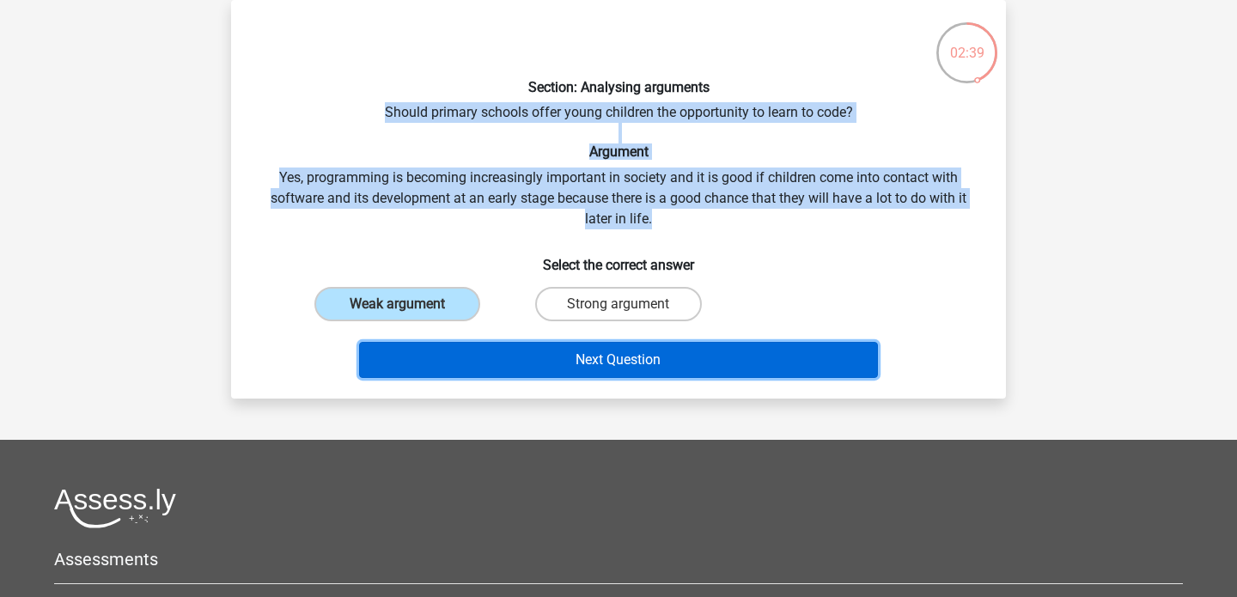
click at [642, 362] on button "Next Question" at bounding box center [619, 360] width 520 height 36
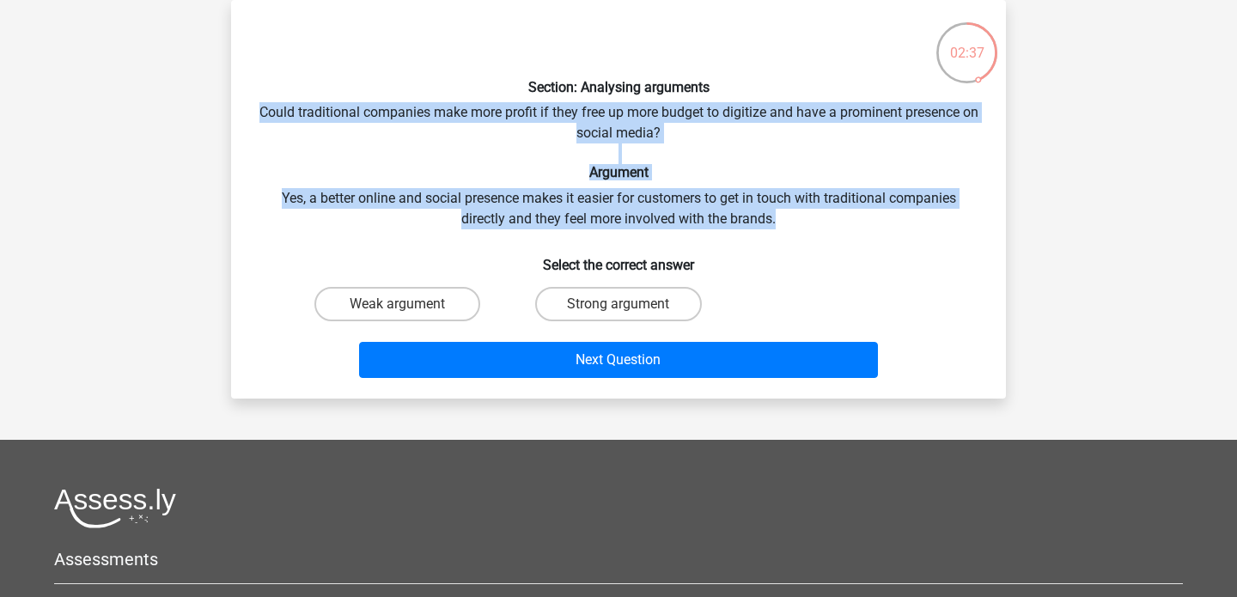
drag, startPoint x: 262, startPoint y: 111, endPoint x: 797, endPoint y: 217, distance: 545.5
click at [797, 222] on div "Section: Analysing arguments Could traditional companies make more profit if th…" at bounding box center [618, 199] width 761 height 371
click at [570, 303] on label "Strong argument" at bounding box center [618, 304] width 166 height 34
click at [618, 304] on input "Strong argument" at bounding box center [623, 309] width 11 height 11
radio input "true"
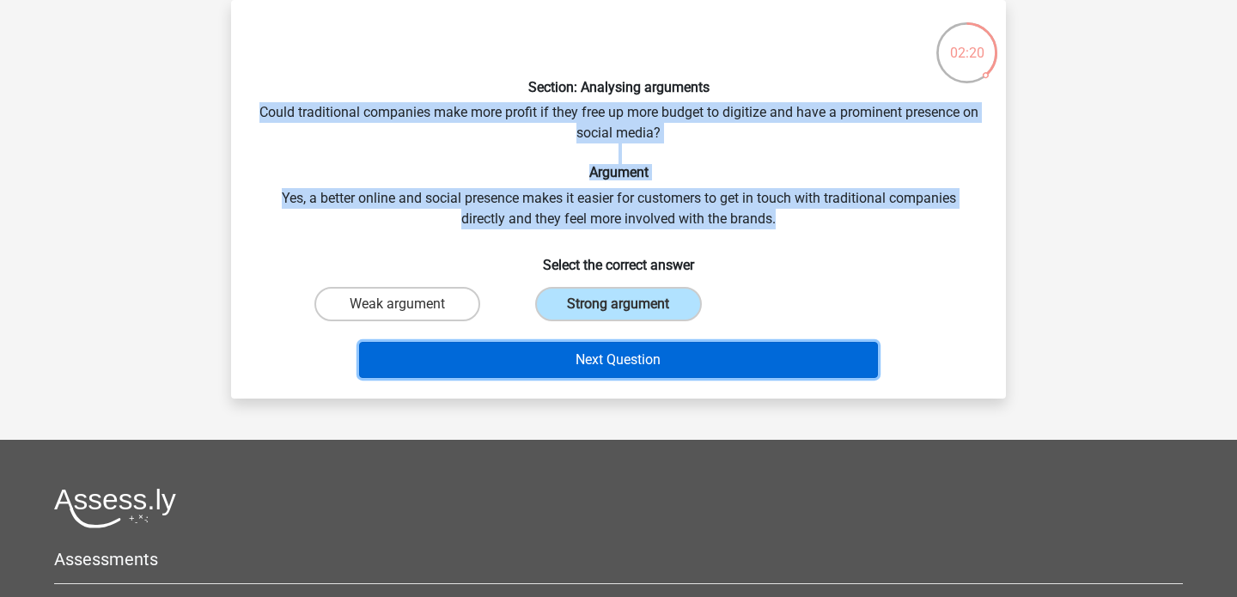
click at [548, 368] on button "Next Question" at bounding box center [619, 360] width 520 height 36
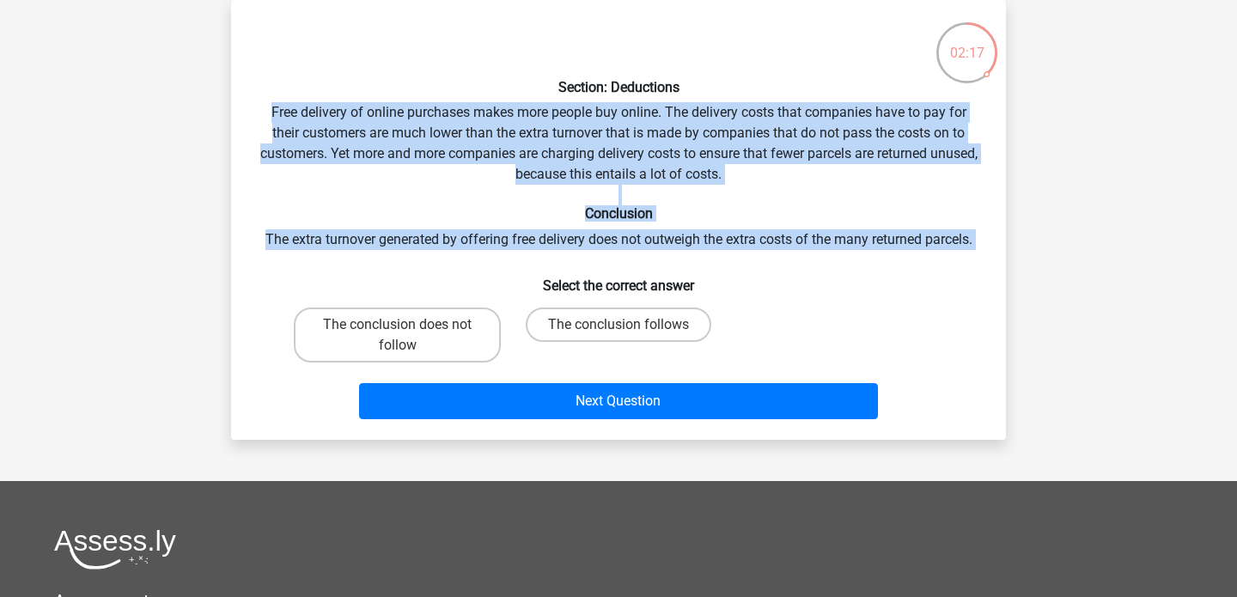
drag, startPoint x: 268, startPoint y: 106, endPoint x: 956, endPoint y: 270, distance: 707.0
click at [956, 270] on div "Section: Deductions Free delivery of online purchases makes more people buy onl…" at bounding box center [618, 220] width 761 height 412
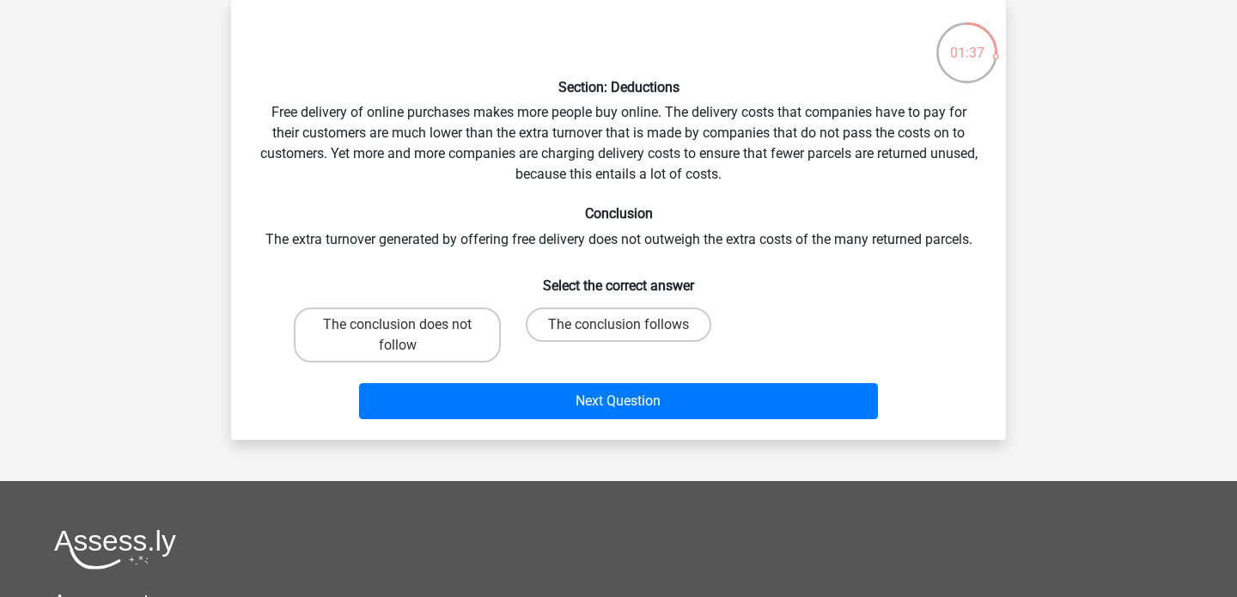
click at [360, 298] on div "Section: Deductions Free delivery of online purchases makes more people buy onl…" at bounding box center [618, 220] width 761 height 412
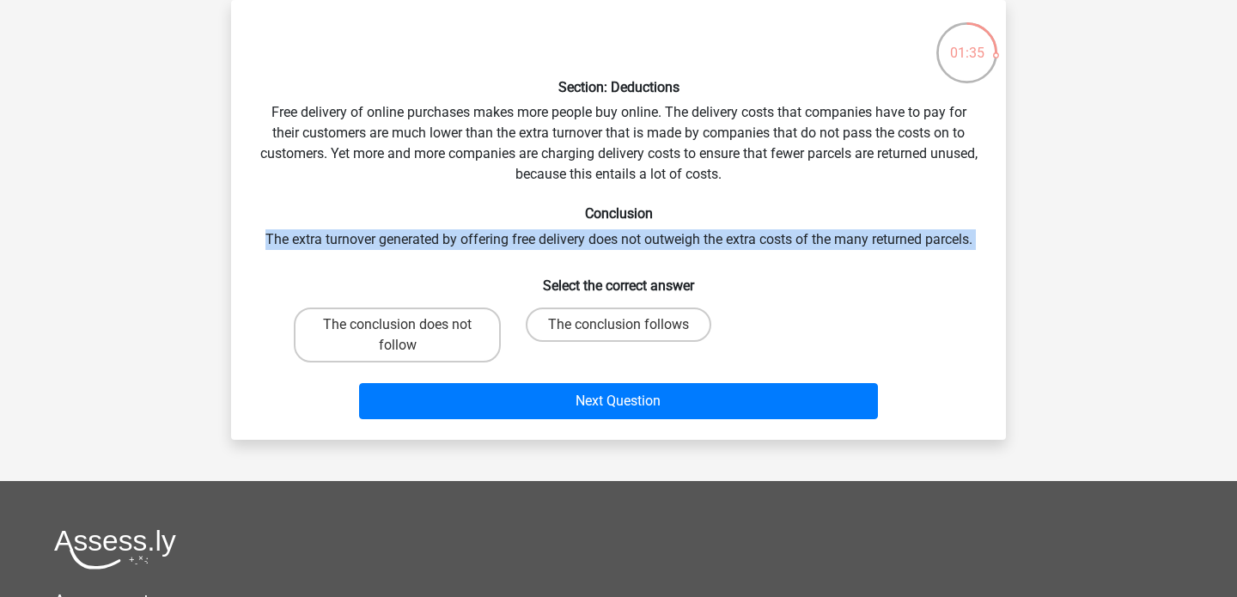
drag, startPoint x: 265, startPoint y: 239, endPoint x: 1019, endPoint y: 245, distance: 754.9
click at [1020, 247] on div "01:35 Question 9 of 10 Question category: watson glaser test set 1 Section: Ded…" at bounding box center [618, 220] width 816 height 440
click at [662, 325] on label "The conclusion follows" at bounding box center [618, 324] width 185 height 34
click at [629, 325] on input "The conclusion follows" at bounding box center [623, 330] width 11 height 11
radio input "true"
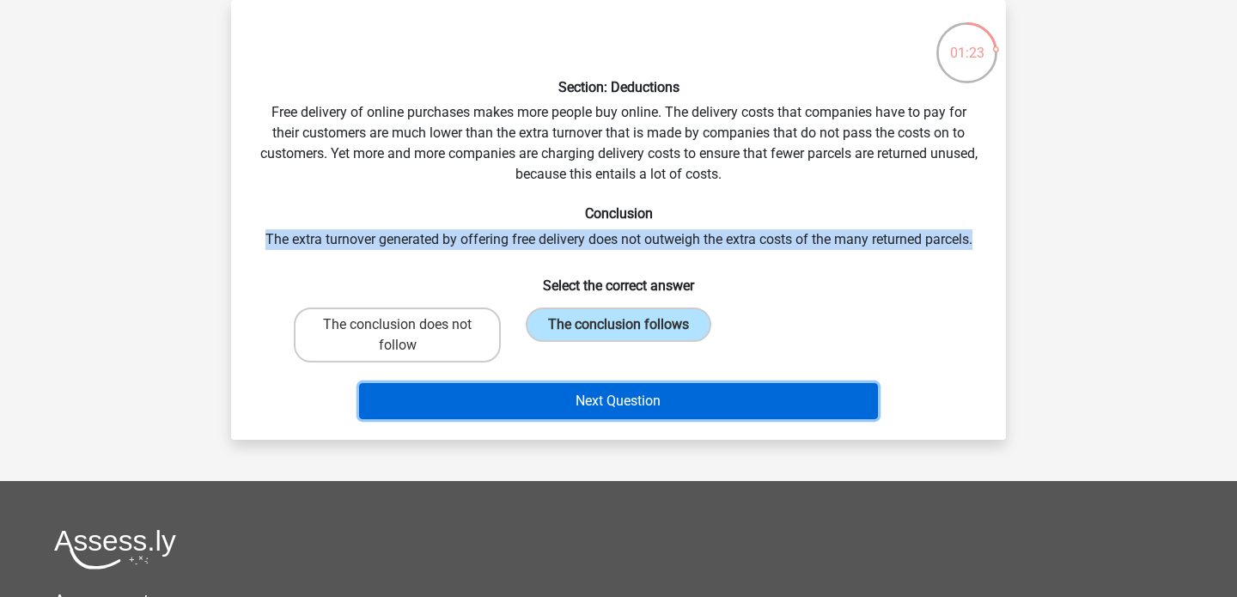
click at [643, 398] on button "Next Question" at bounding box center [619, 401] width 520 height 36
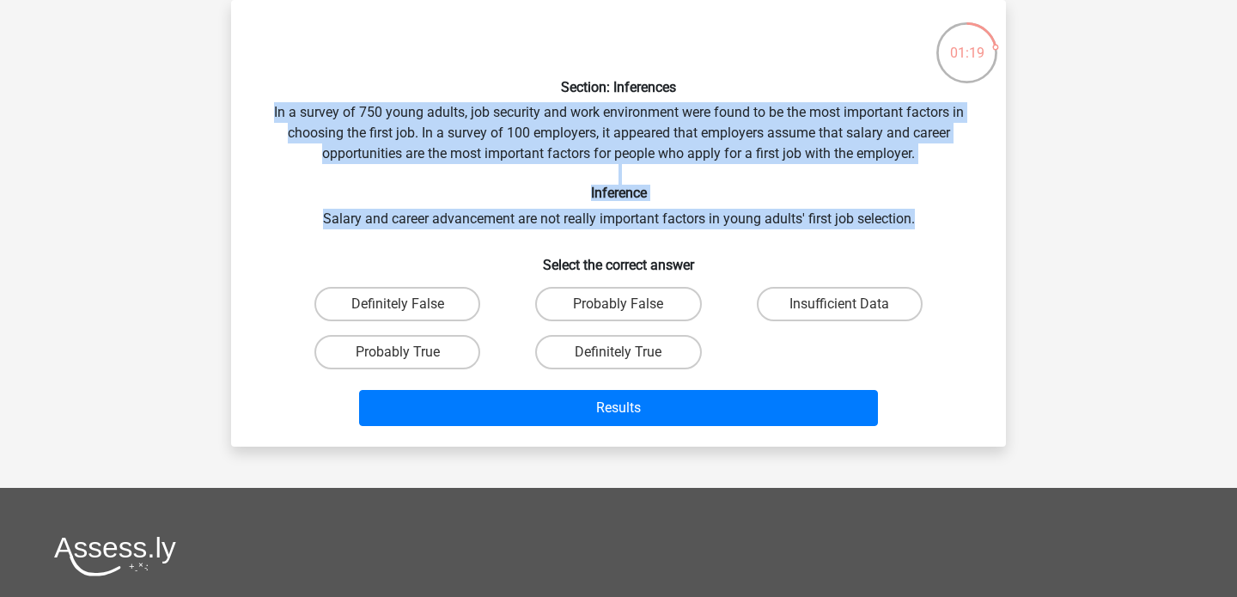
drag, startPoint x: 271, startPoint y: 111, endPoint x: 921, endPoint y: 217, distance: 658.8
click at [923, 223] on div "Section: Inferences In a survey of 750 young adults, job security and work envi…" at bounding box center [618, 223] width 761 height 419
click at [400, 367] on label "Probably True" at bounding box center [397, 352] width 166 height 34
click at [400, 363] on input "Probably True" at bounding box center [403, 357] width 11 height 11
radio input "true"
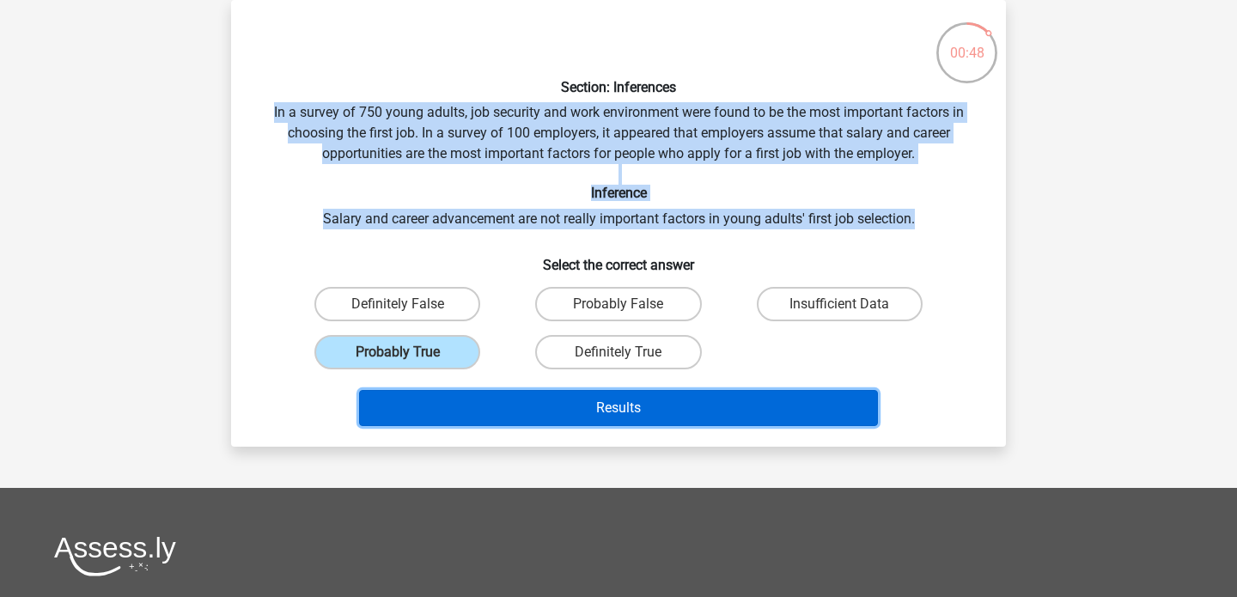
click at [551, 404] on button "Results" at bounding box center [619, 408] width 520 height 36
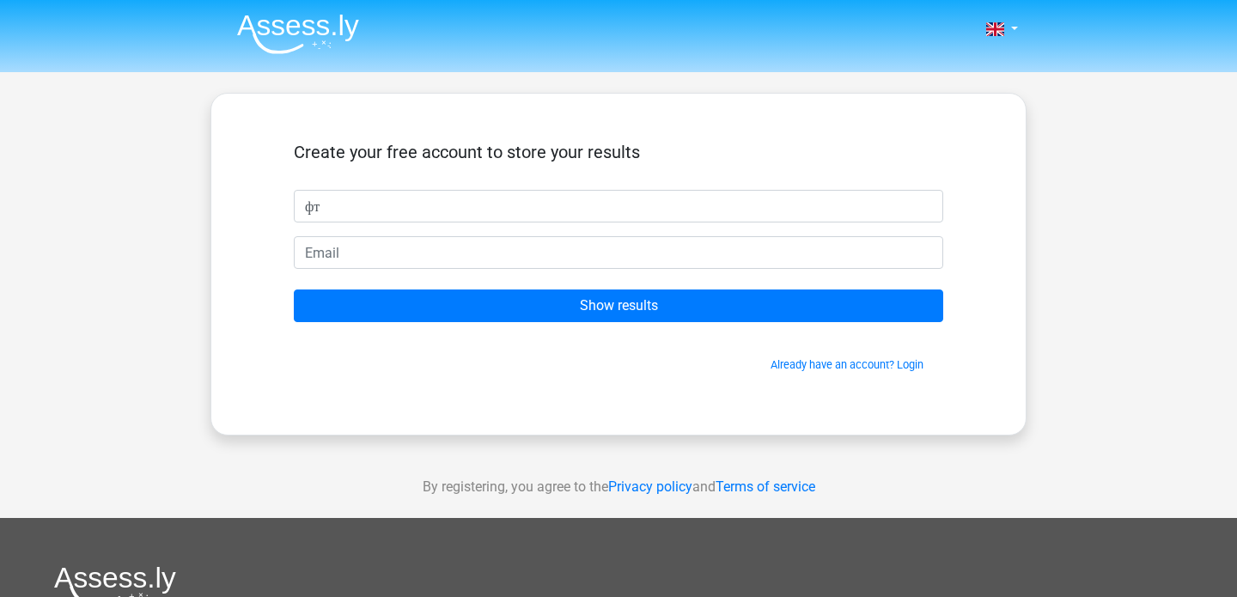
type input "ф"
type input "Ann"
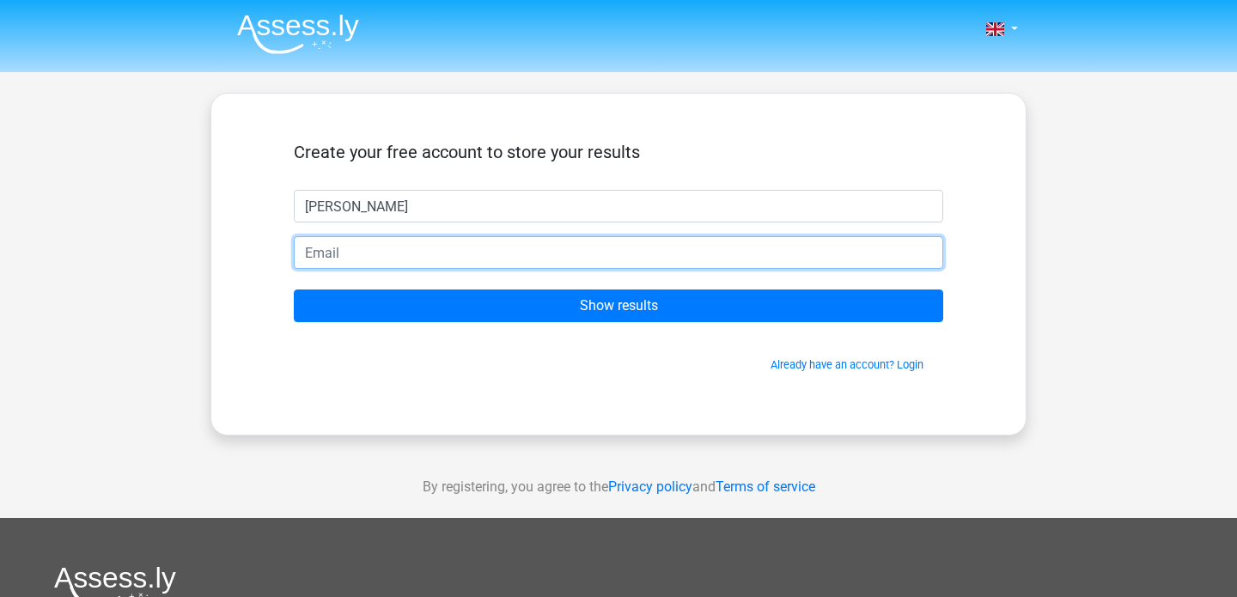
click at [380, 254] on input "email" at bounding box center [618, 252] width 649 height 33
type input "anna.kuzmina.25.03@gmail.com"
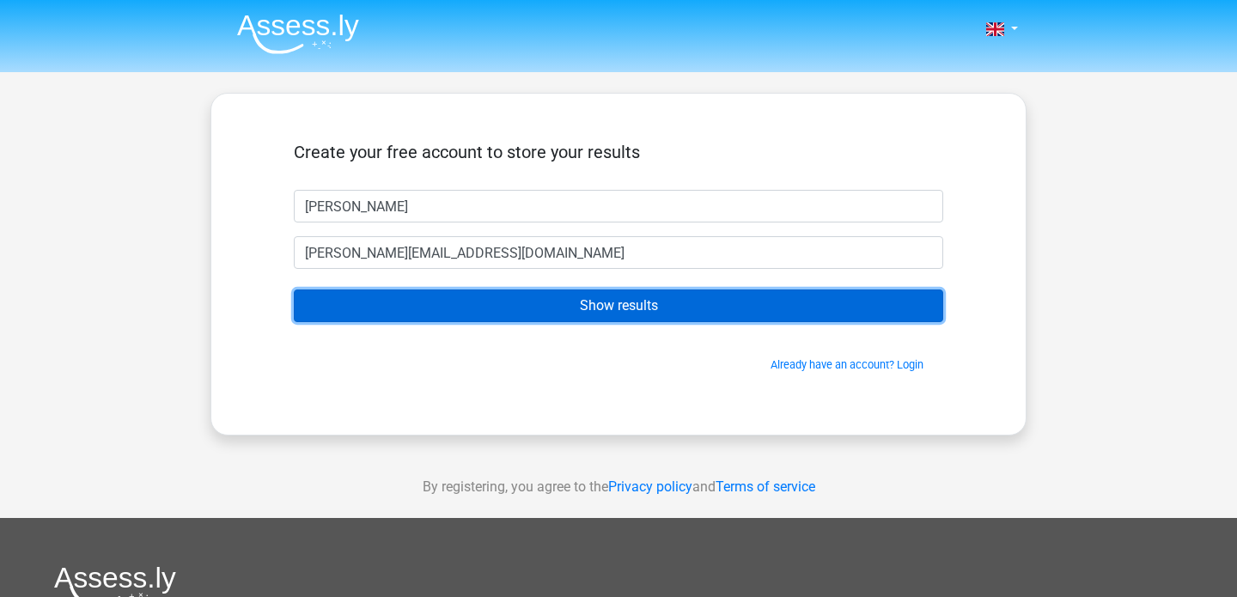
click at [521, 315] on input "Show results" at bounding box center [618, 305] width 649 height 33
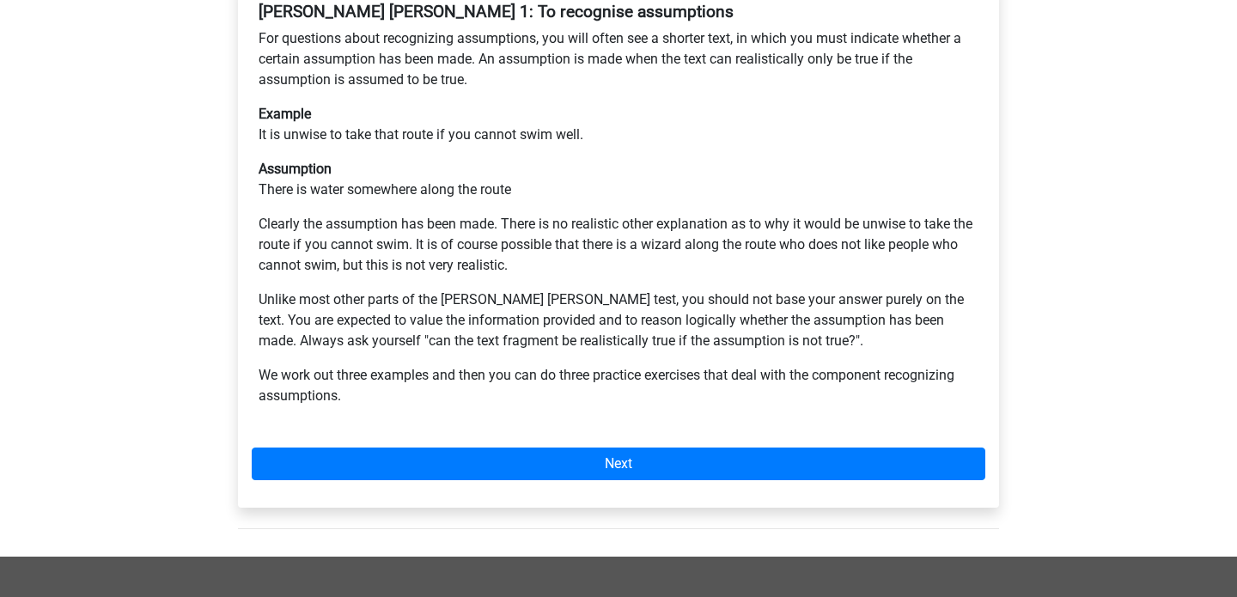
scroll to position [401, 0]
